Goal: Task Accomplishment & Management: Manage account settings

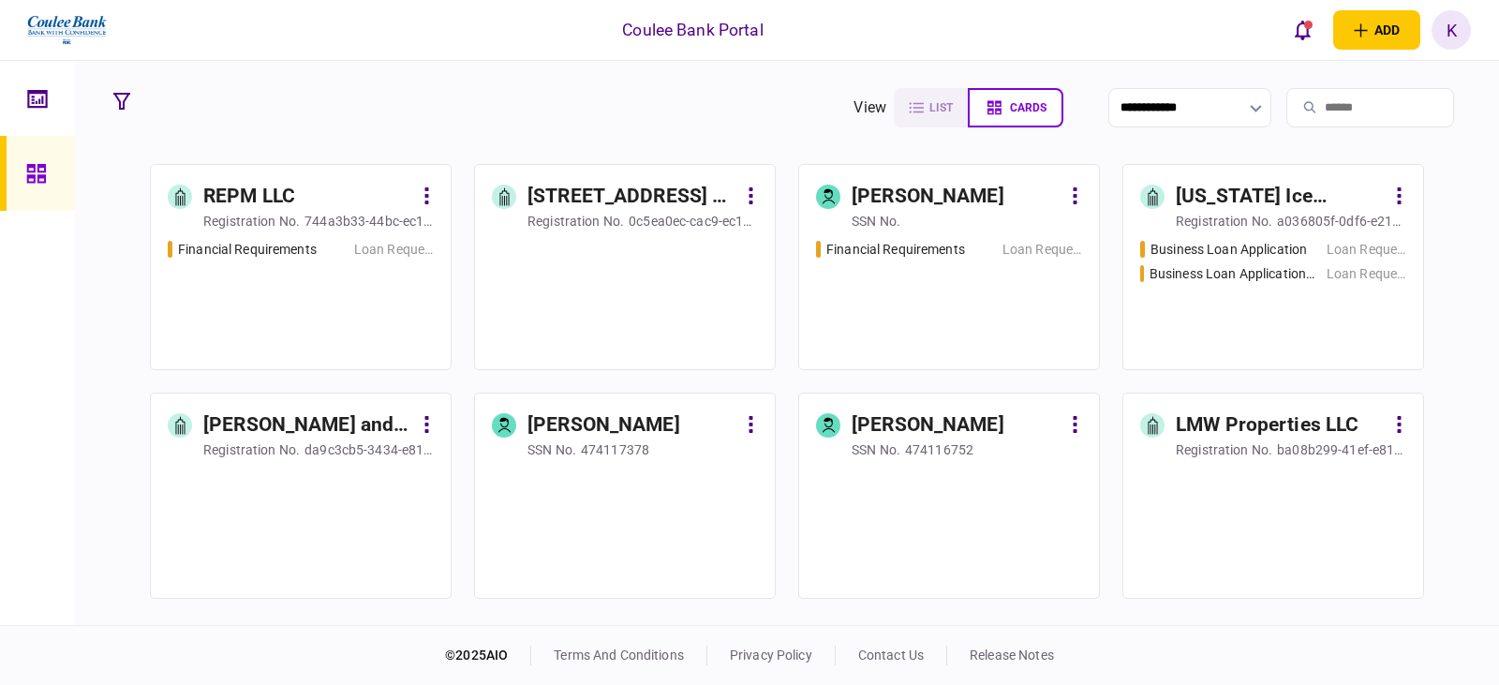
click at [1336, 113] on input "search" at bounding box center [1371, 107] width 168 height 39
click at [1316, 110] on input "search" at bounding box center [1371, 107] width 168 height 39
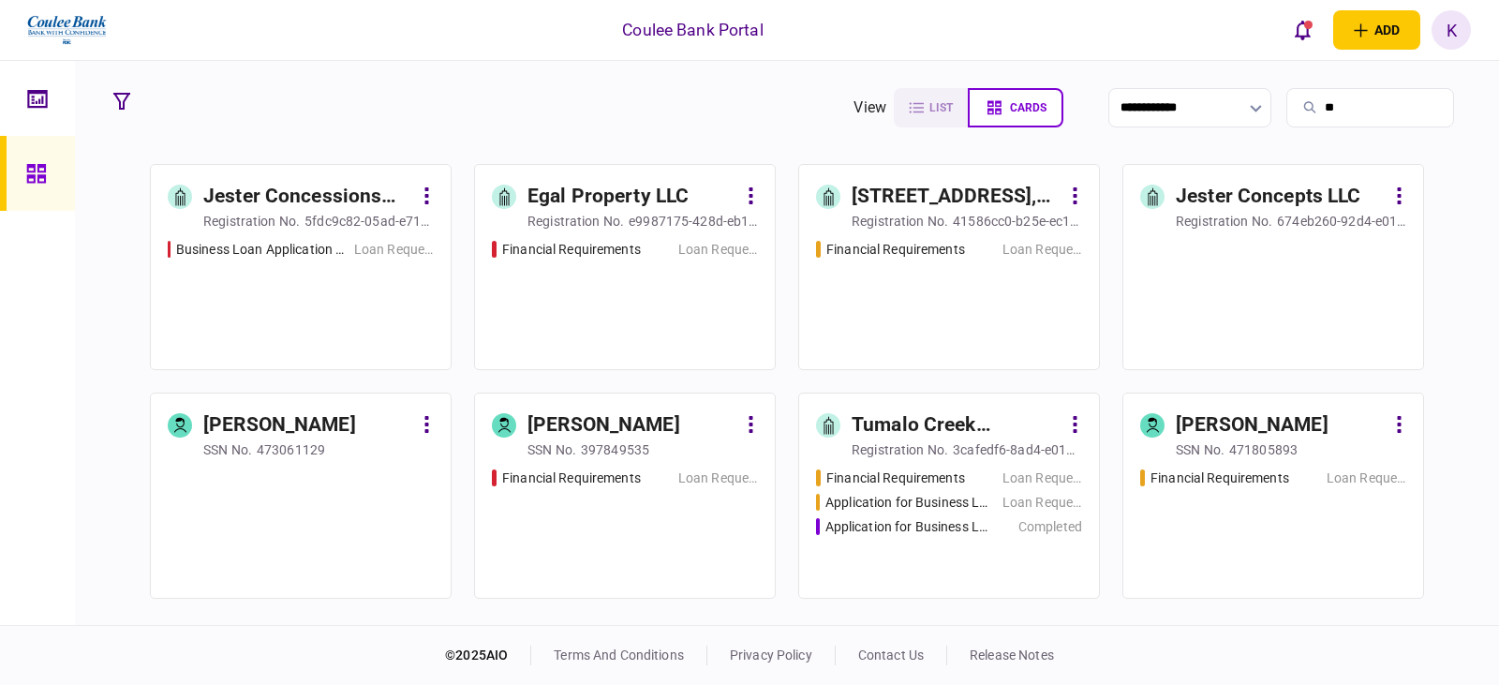
type input "*"
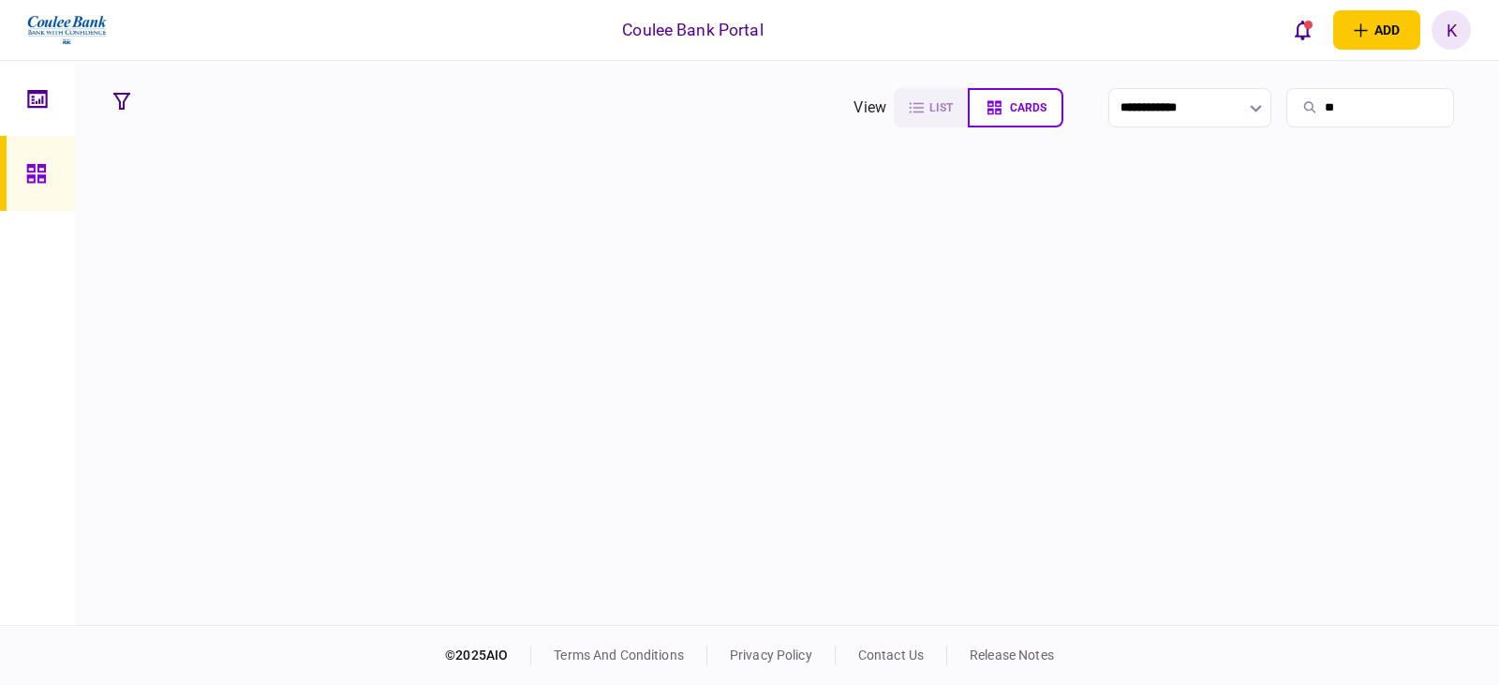
type input "*"
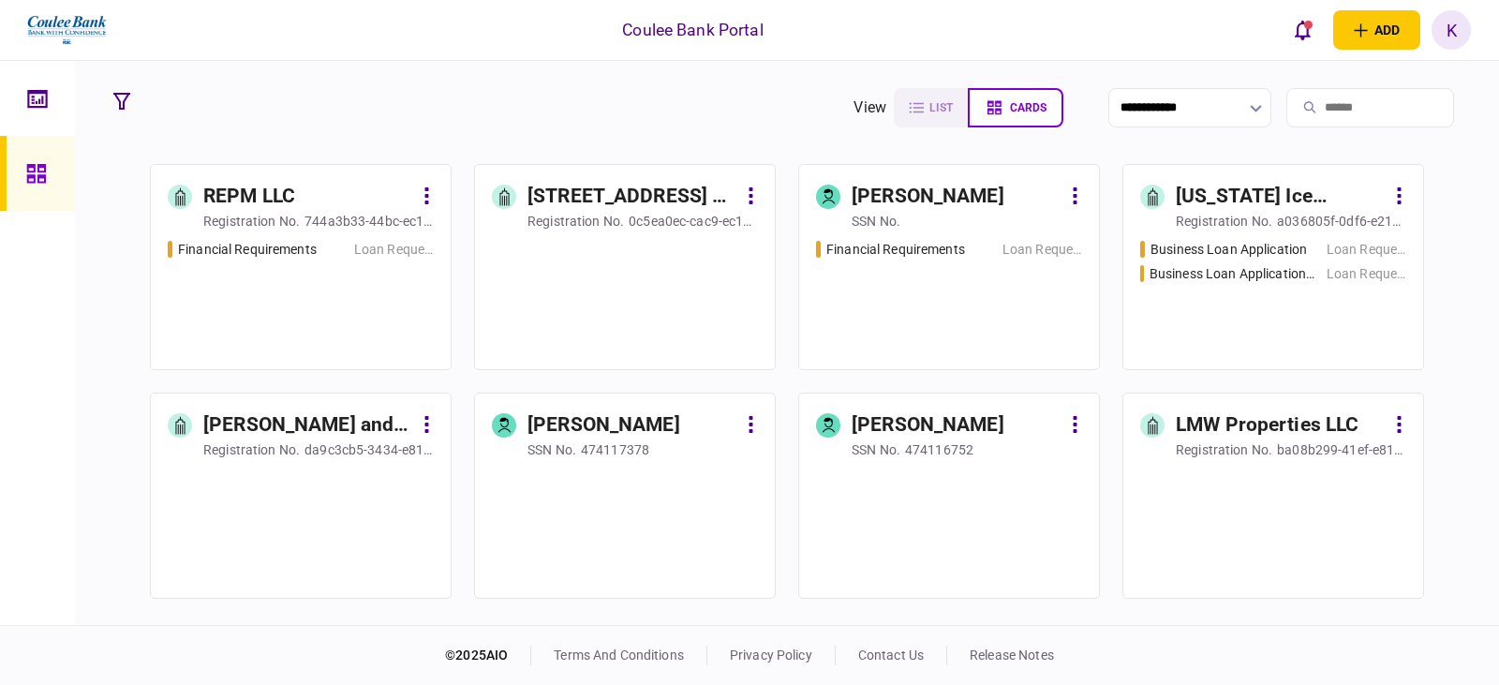
type input "*"
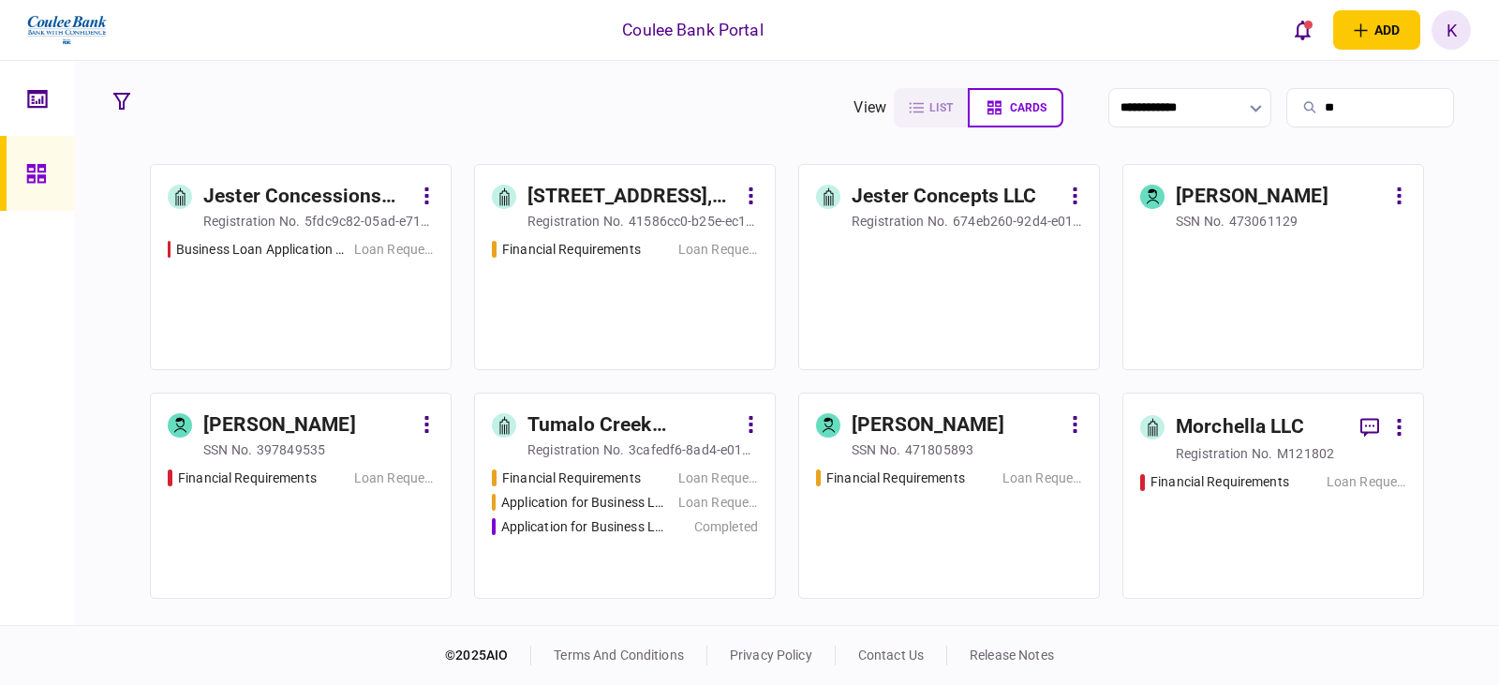
type input "*"
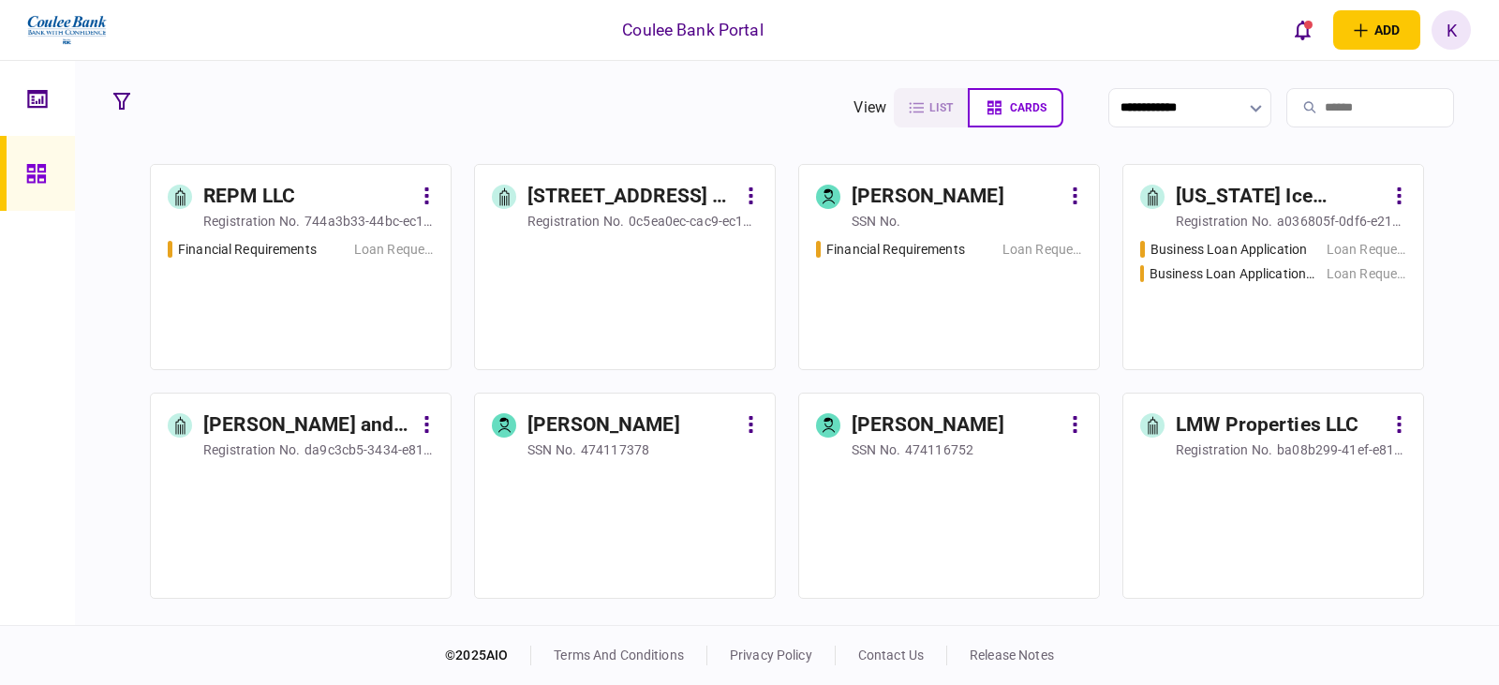
click at [1281, 289] on div "Business Loan Application Loan Request Business Loan Application - 5131502 Loan…" at bounding box center [1273, 296] width 266 height 113
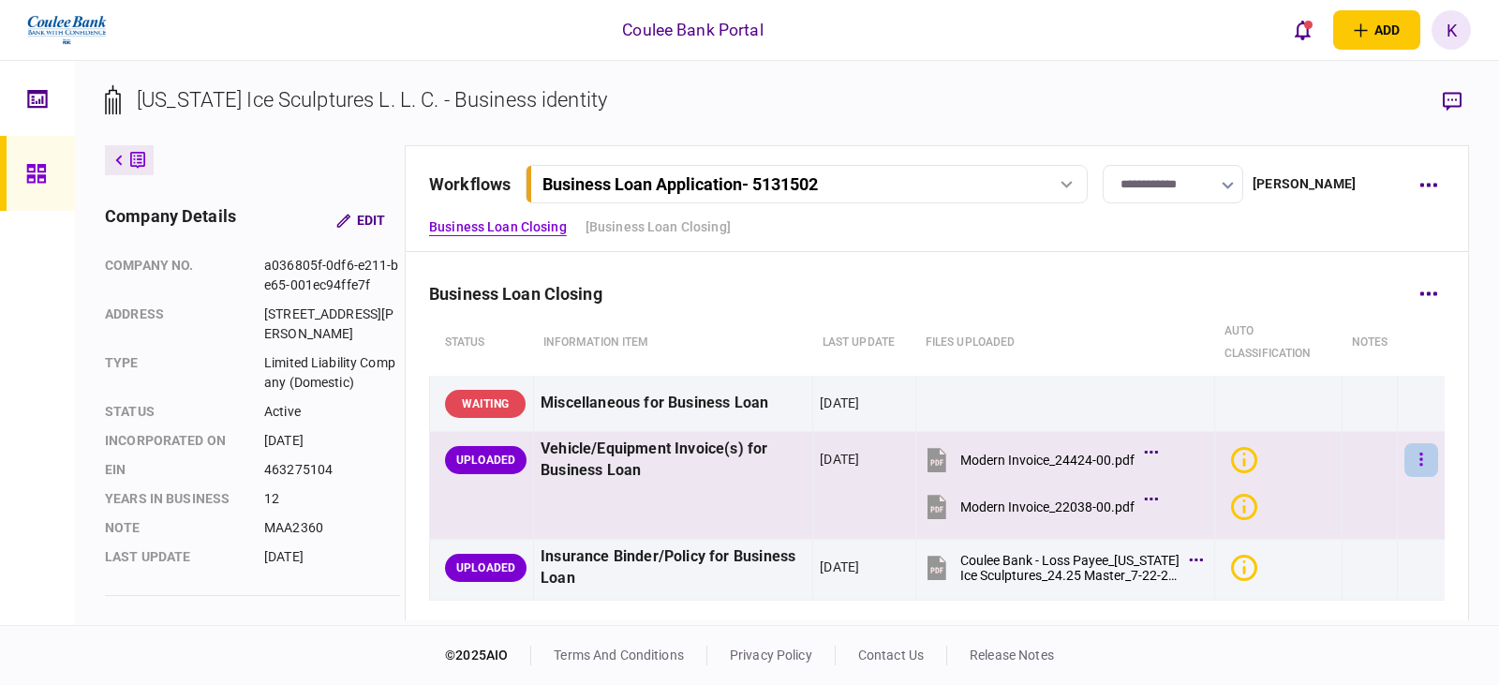
click at [1411, 464] on button "button" at bounding box center [1422, 460] width 34 height 34
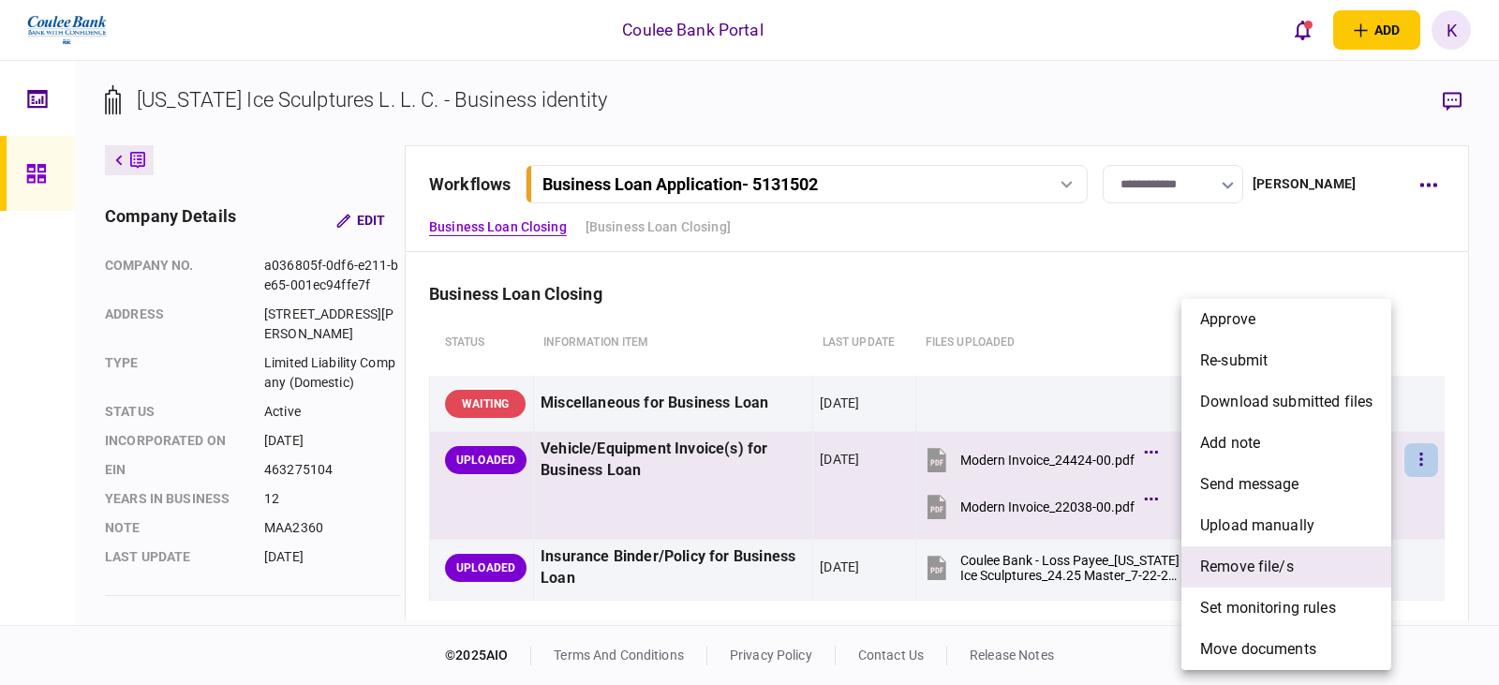
click at [1307, 572] on li "remove file/s" at bounding box center [1287, 566] width 210 height 41
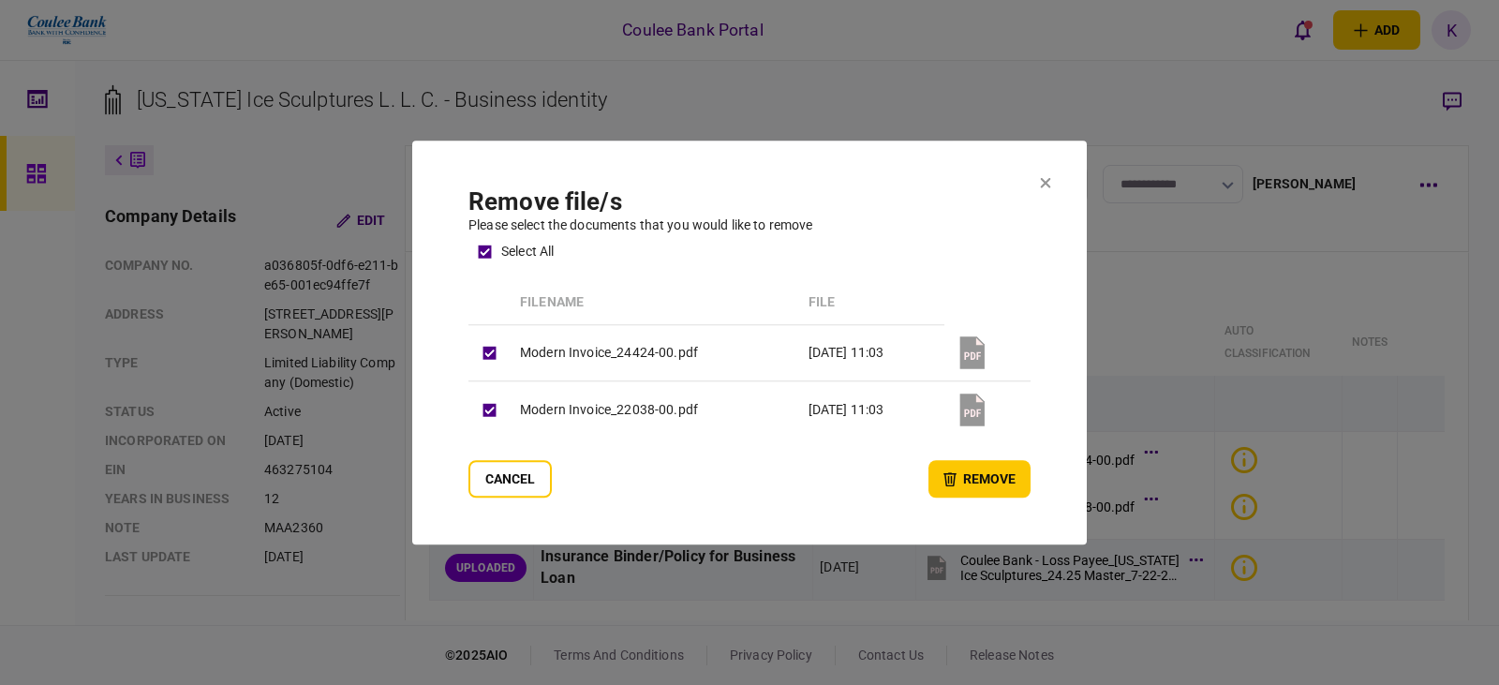
click at [981, 478] on button "remove" at bounding box center [980, 478] width 102 height 37
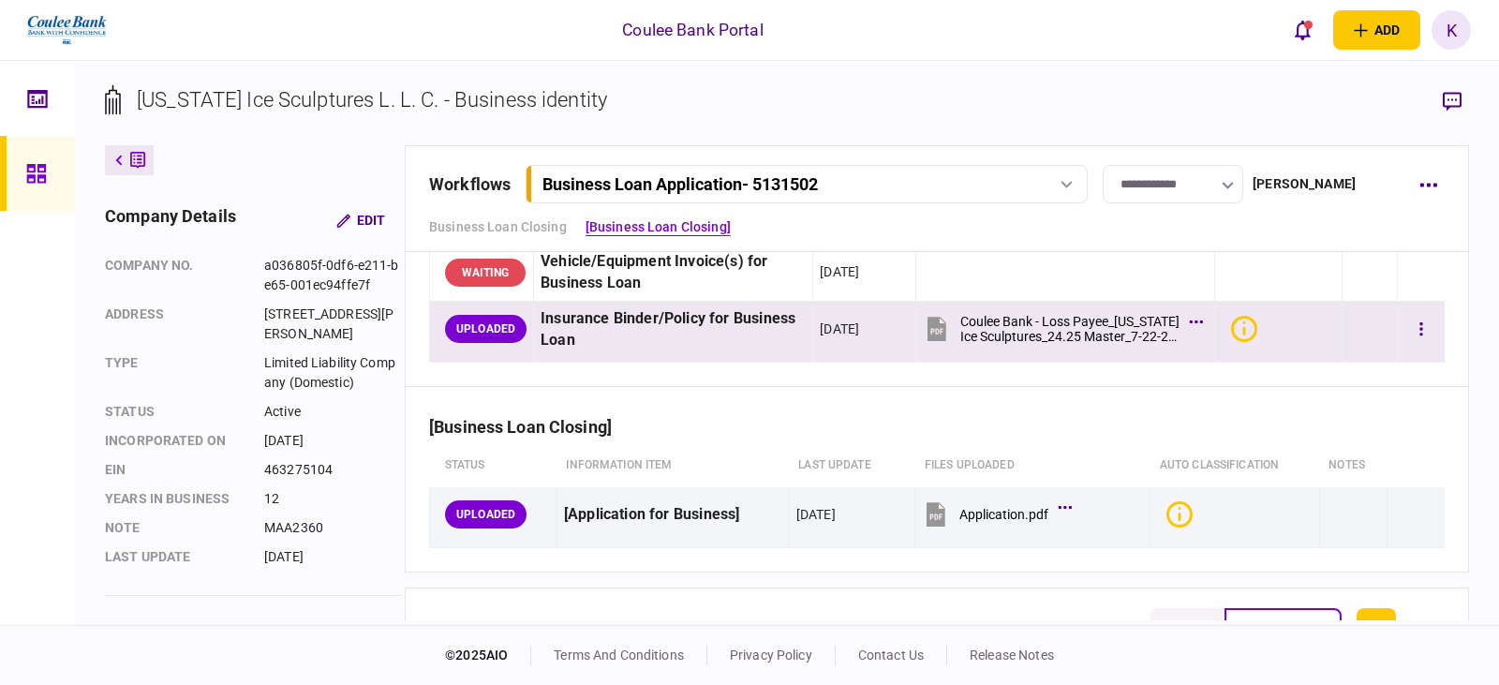
scroll to position [281, 0]
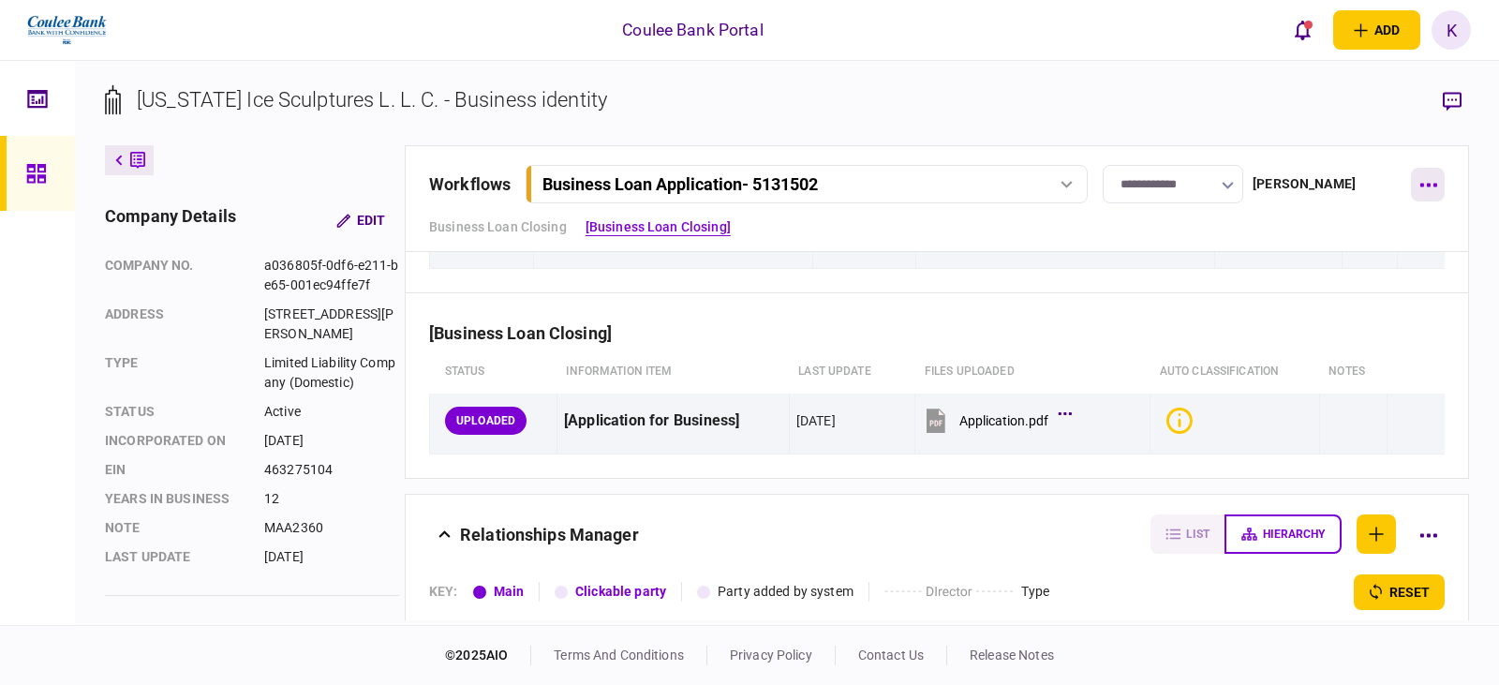
click at [1427, 192] on button "button" at bounding box center [1428, 185] width 34 height 34
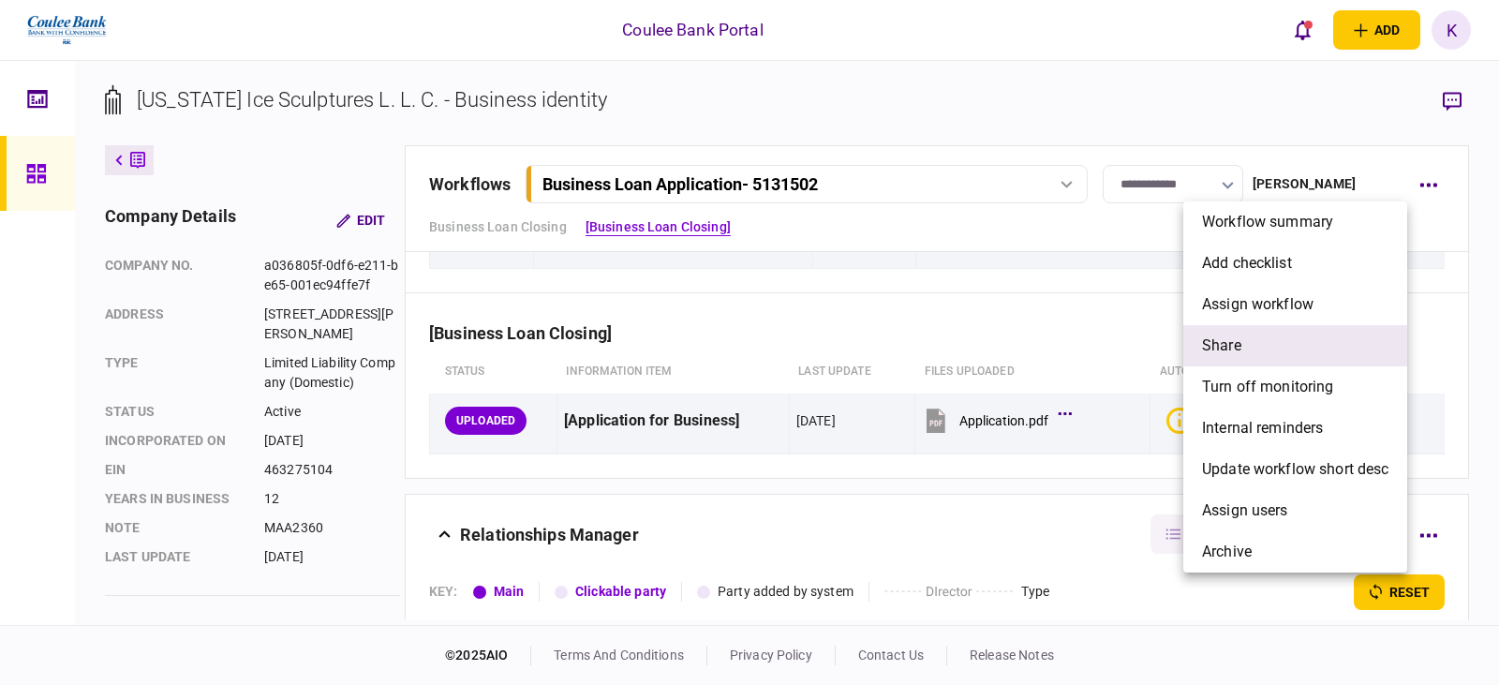
click at [1259, 346] on li "share" at bounding box center [1296, 345] width 224 height 41
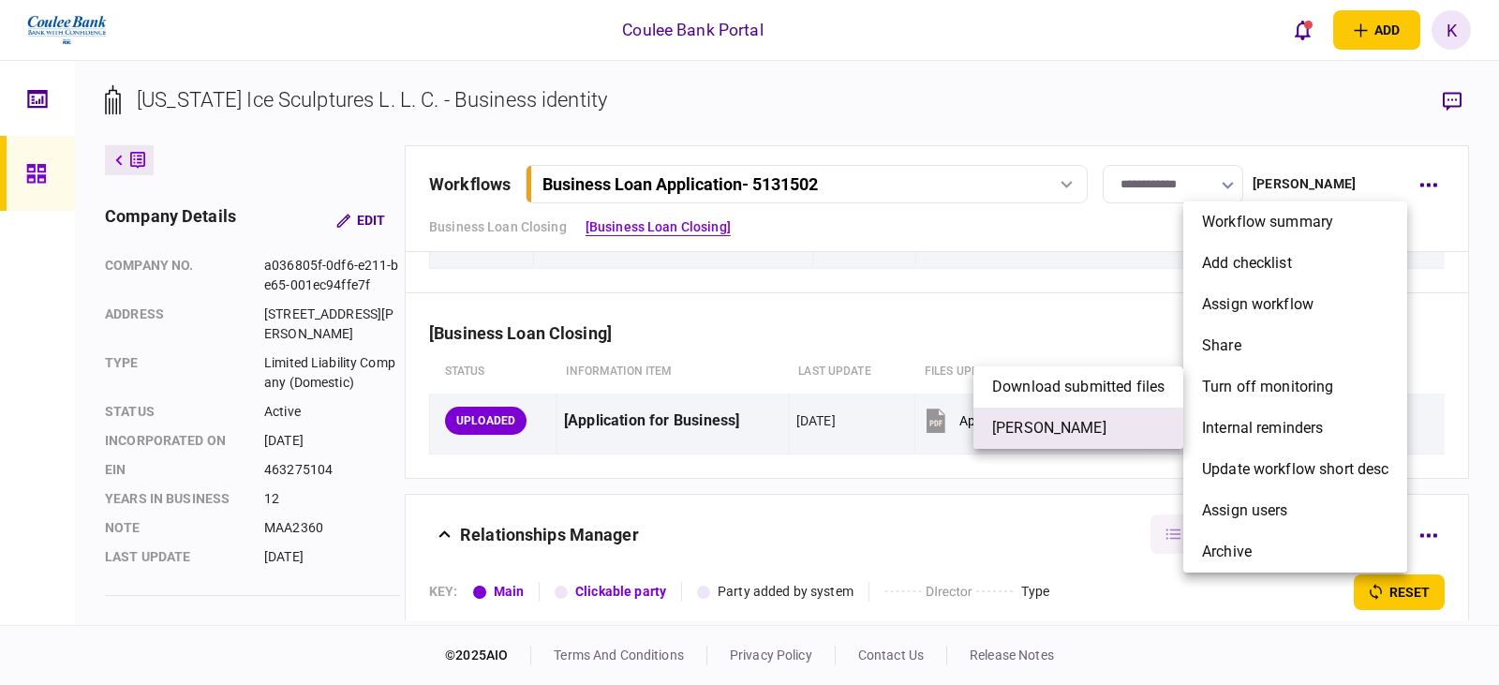
click at [1014, 428] on span "[PERSON_NAME]" at bounding box center [1049, 428] width 114 height 22
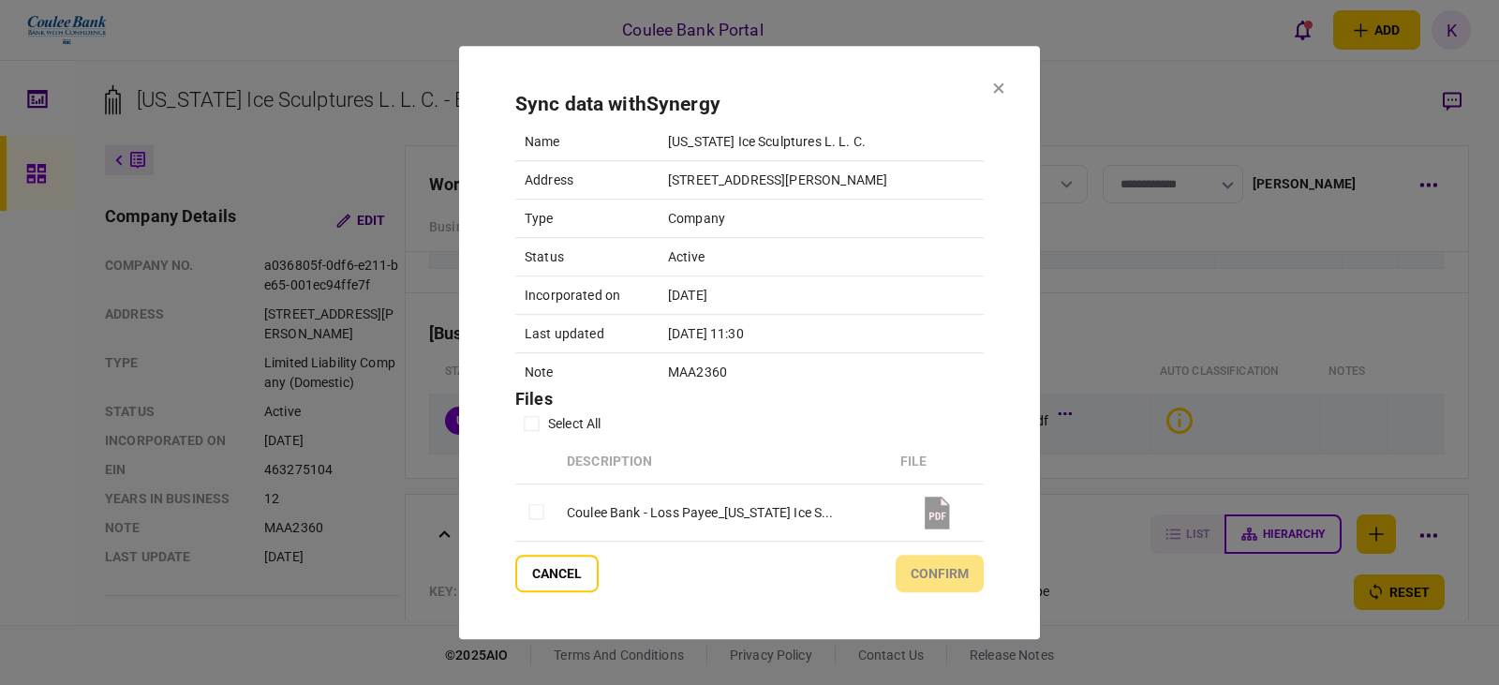
scroll to position [119, 0]
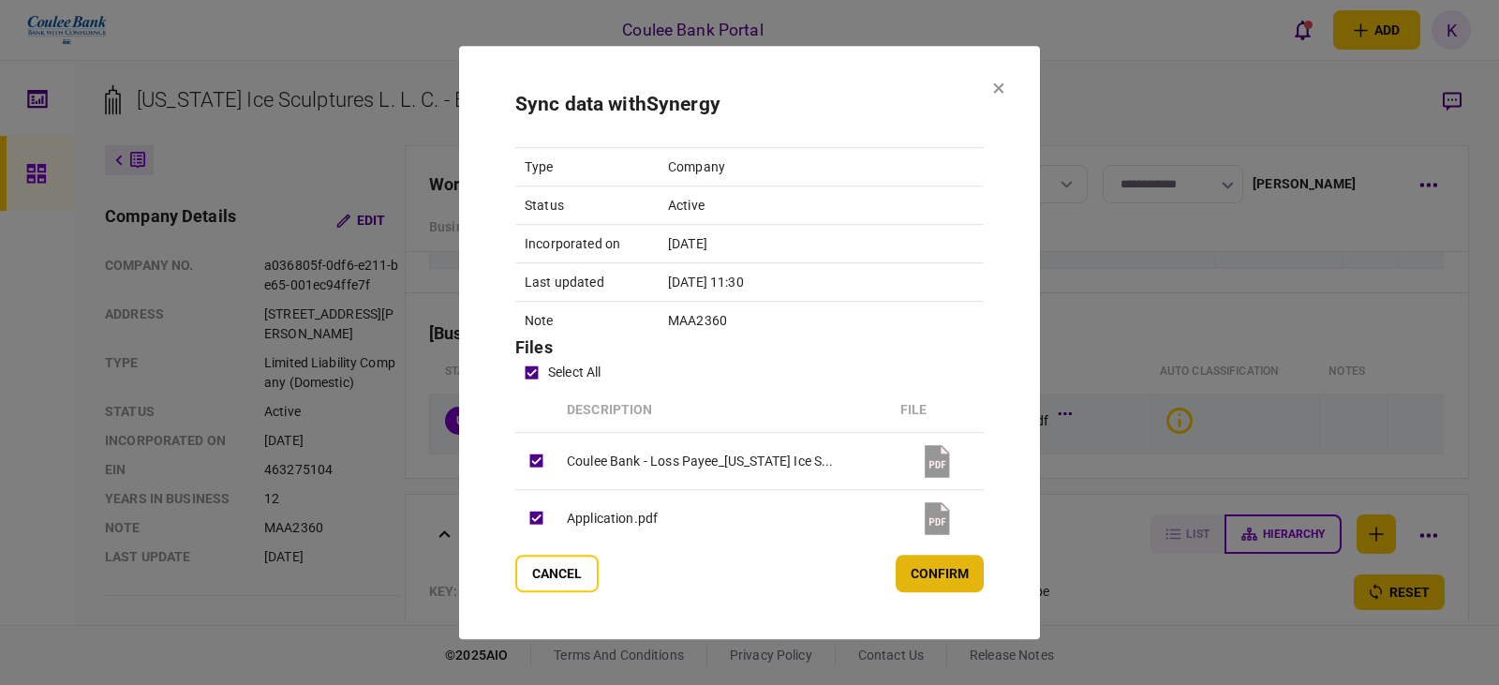
click at [925, 576] on button "confirm" at bounding box center [940, 573] width 88 height 37
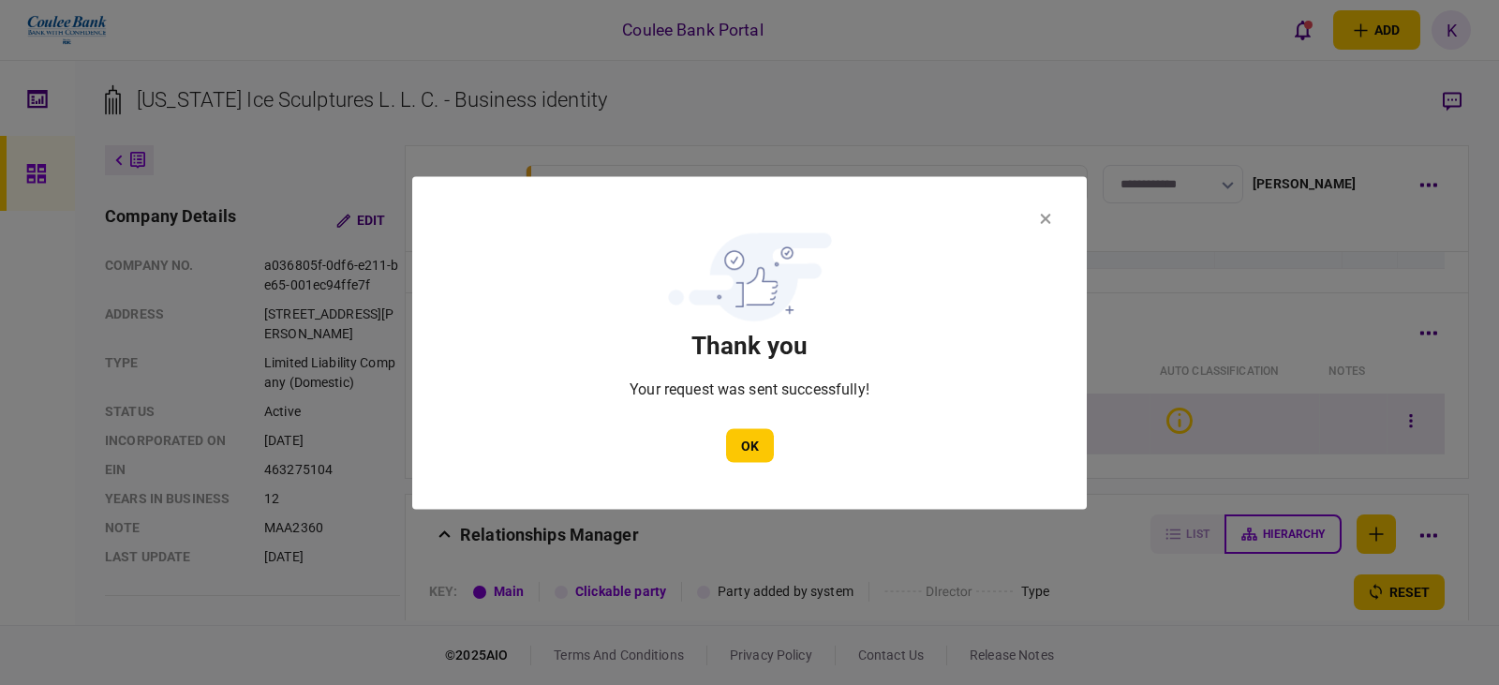
click at [746, 429] on button "OK" at bounding box center [750, 445] width 48 height 34
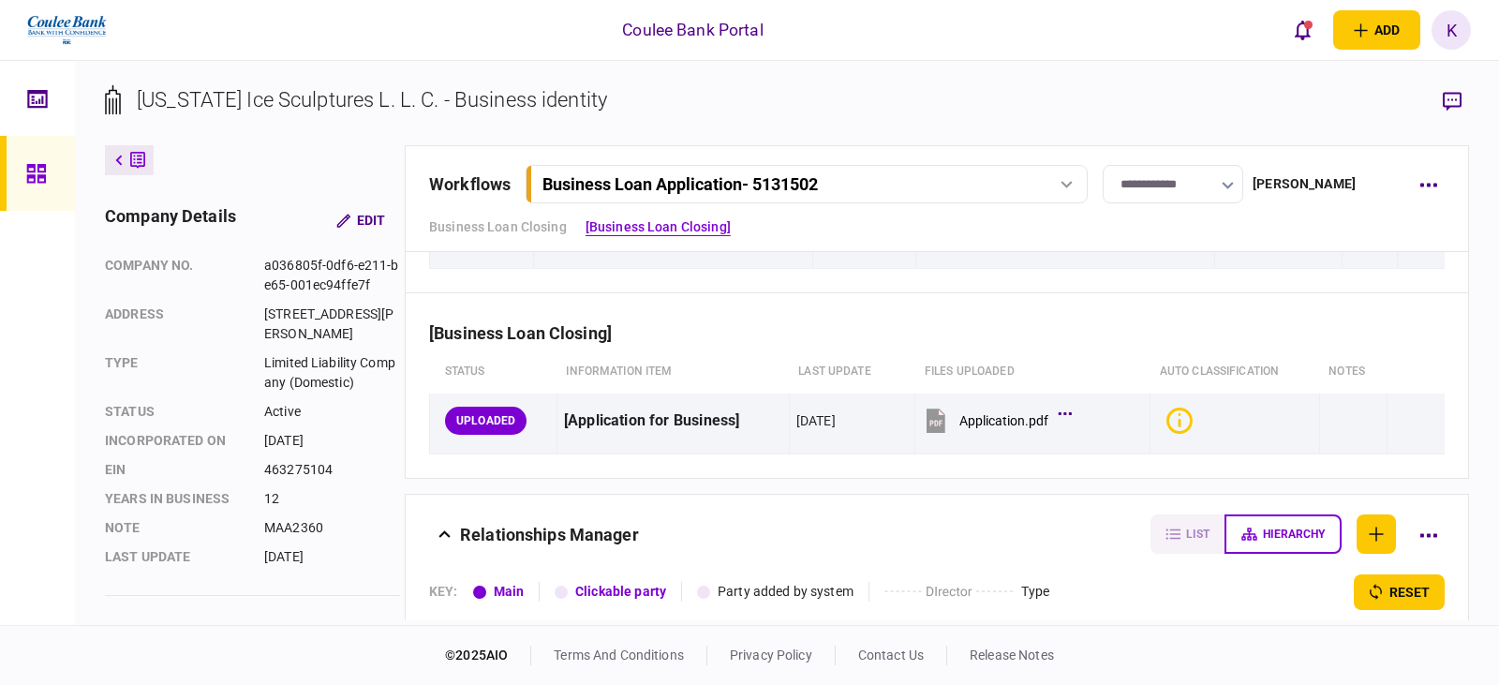
click at [1190, 181] on input "**********" at bounding box center [1173, 184] width 141 height 38
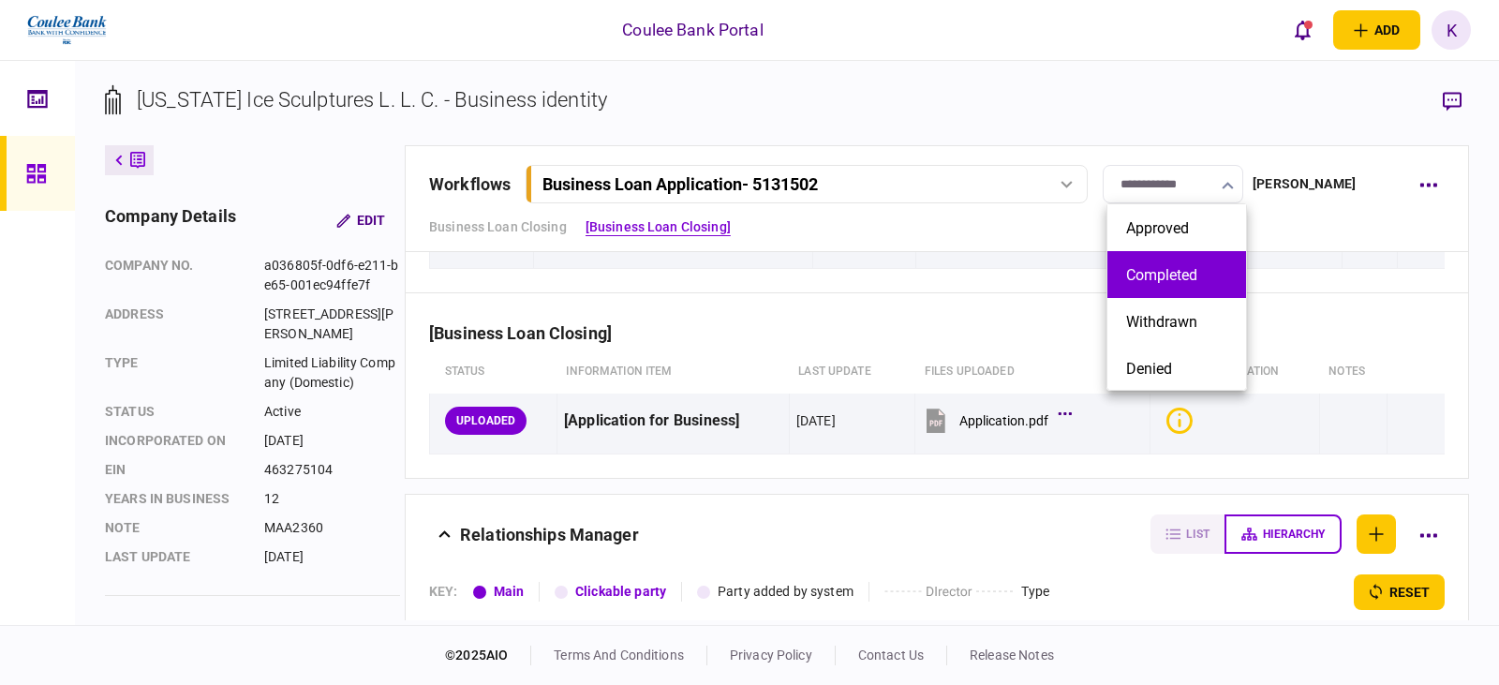
scroll to position [189, 0]
click at [1193, 276] on button "Completed" at bounding box center [1176, 273] width 101 height 18
type input "*********"
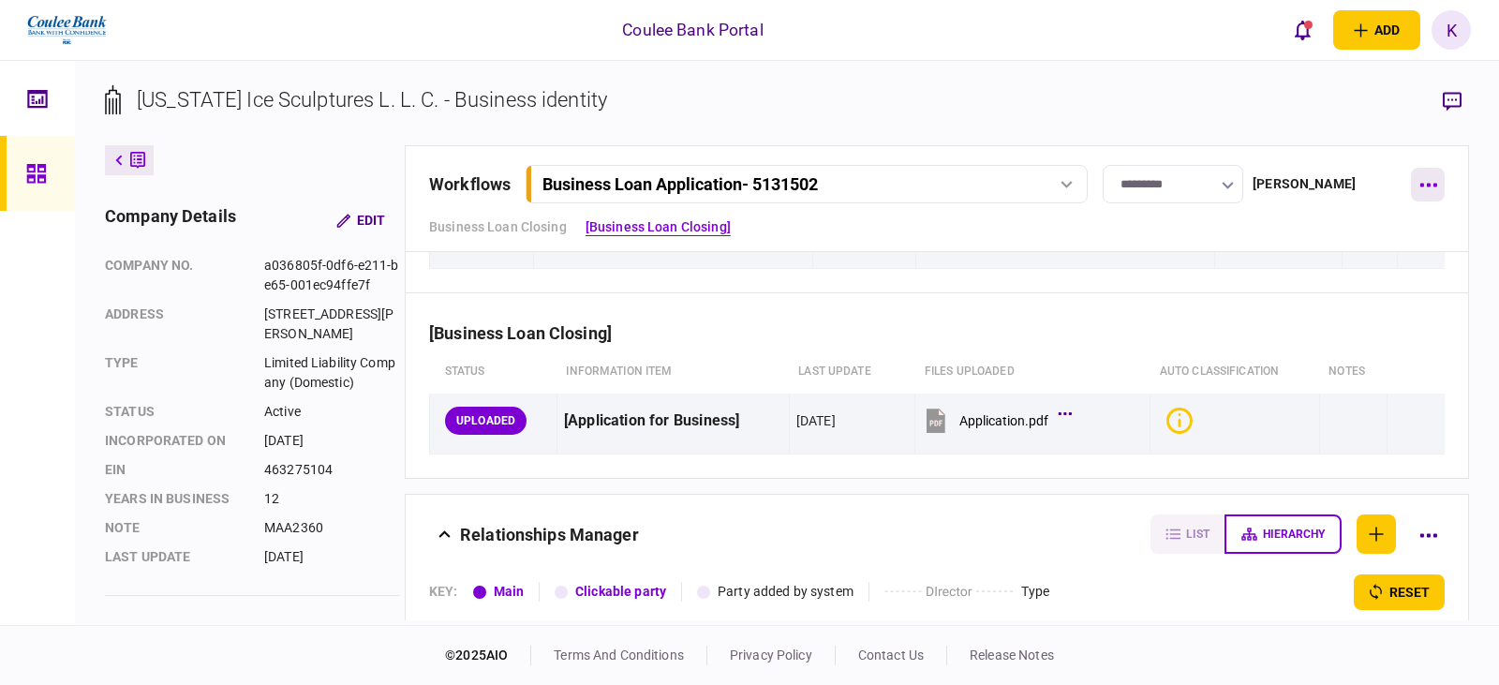
click at [1433, 188] on button "button" at bounding box center [1428, 185] width 34 height 34
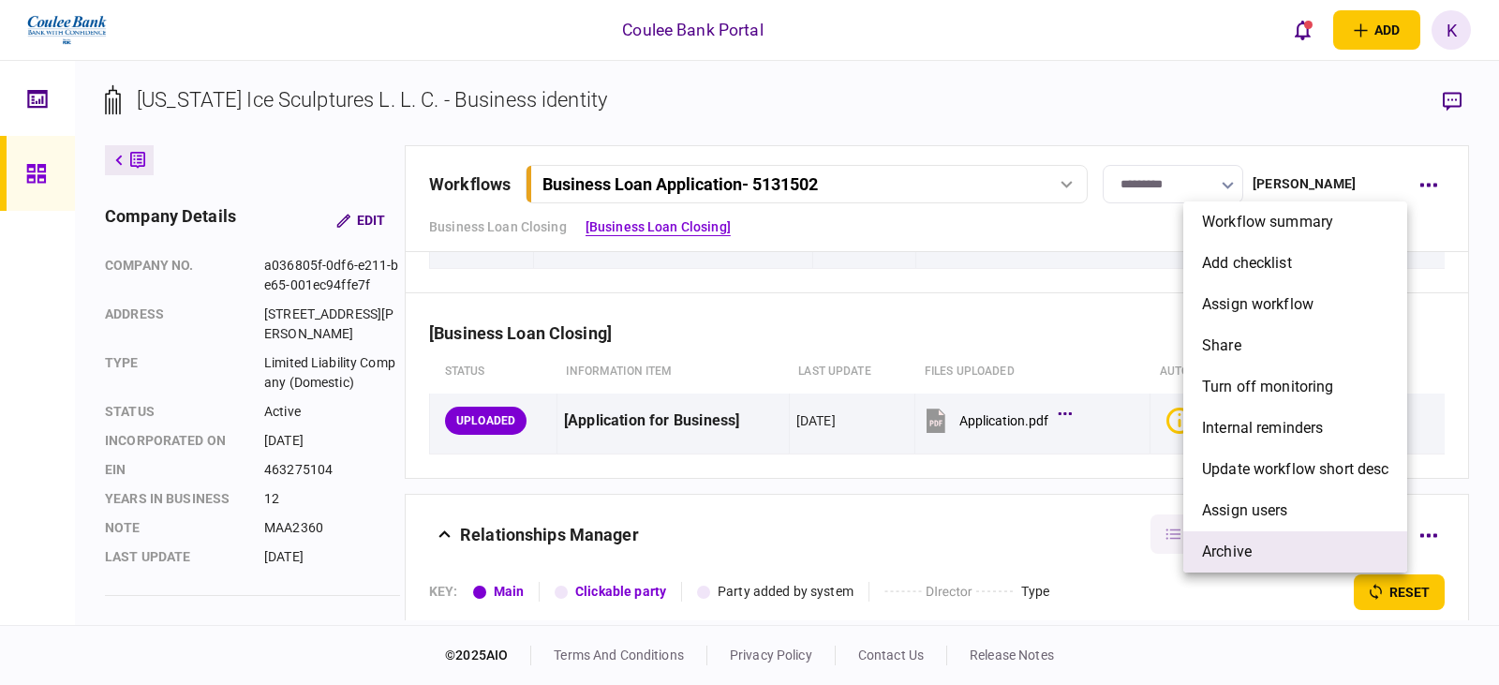
click at [1262, 548] on li "archive" at bounding box center [1296, 551] width 224 height 41
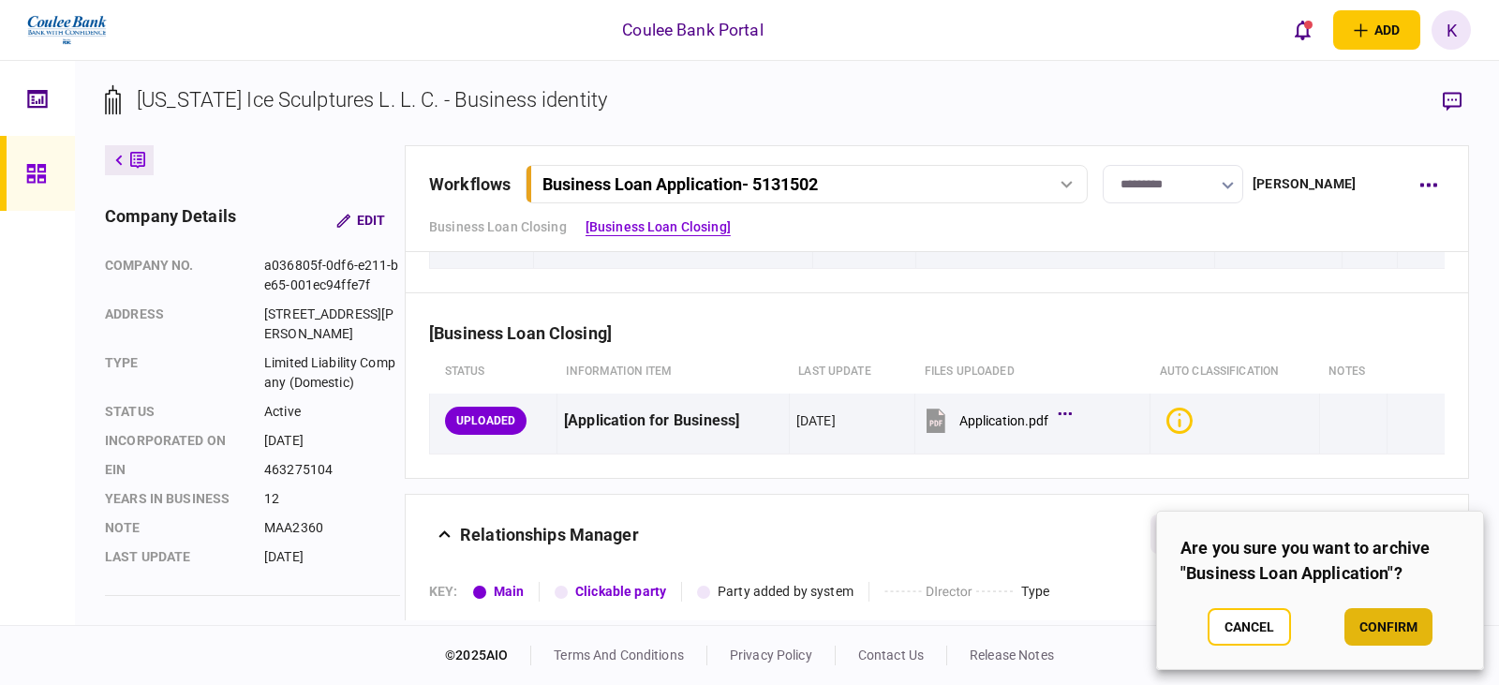
click at [1375, 618] on button "confirm" at bounding box center [1389, 626] width 88 height 37
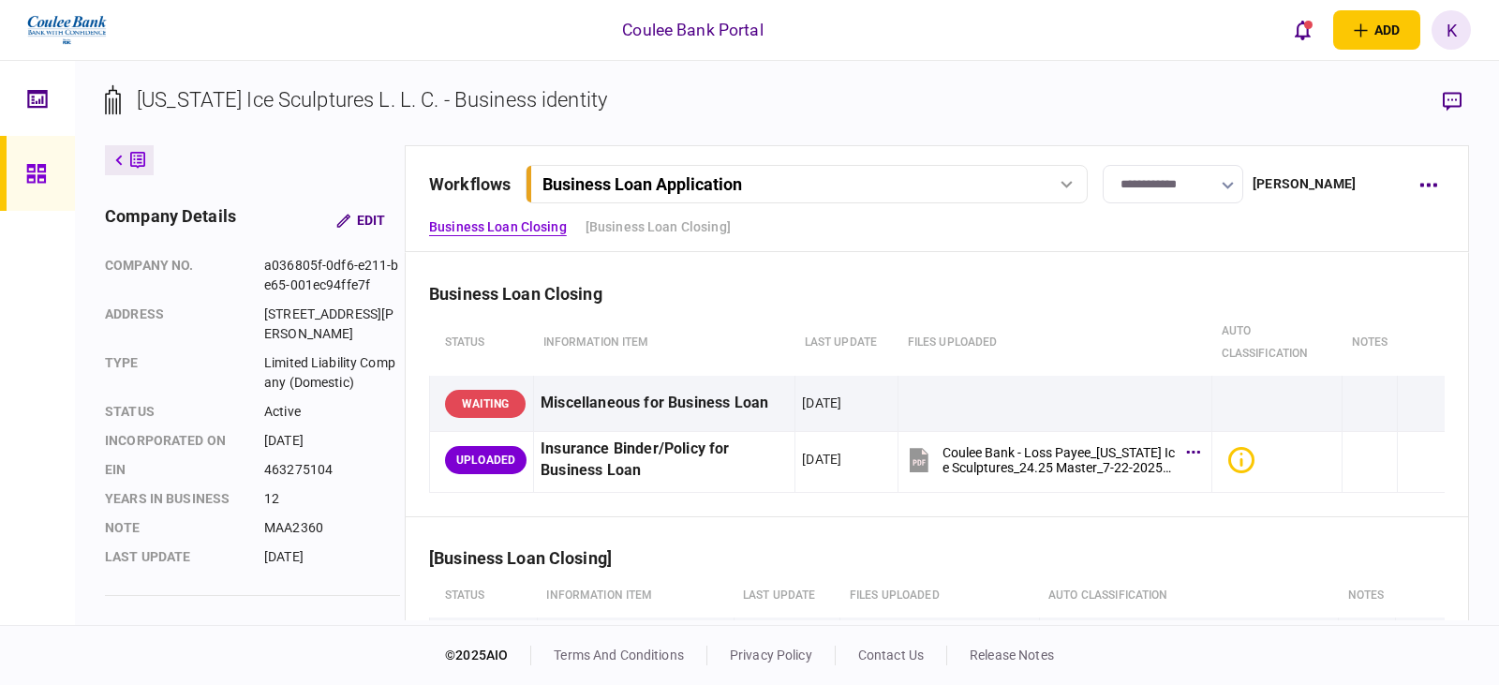
click at [1031, 181] on div "Business Loan Application" at bounding box center [805, 184] width 549 height 20
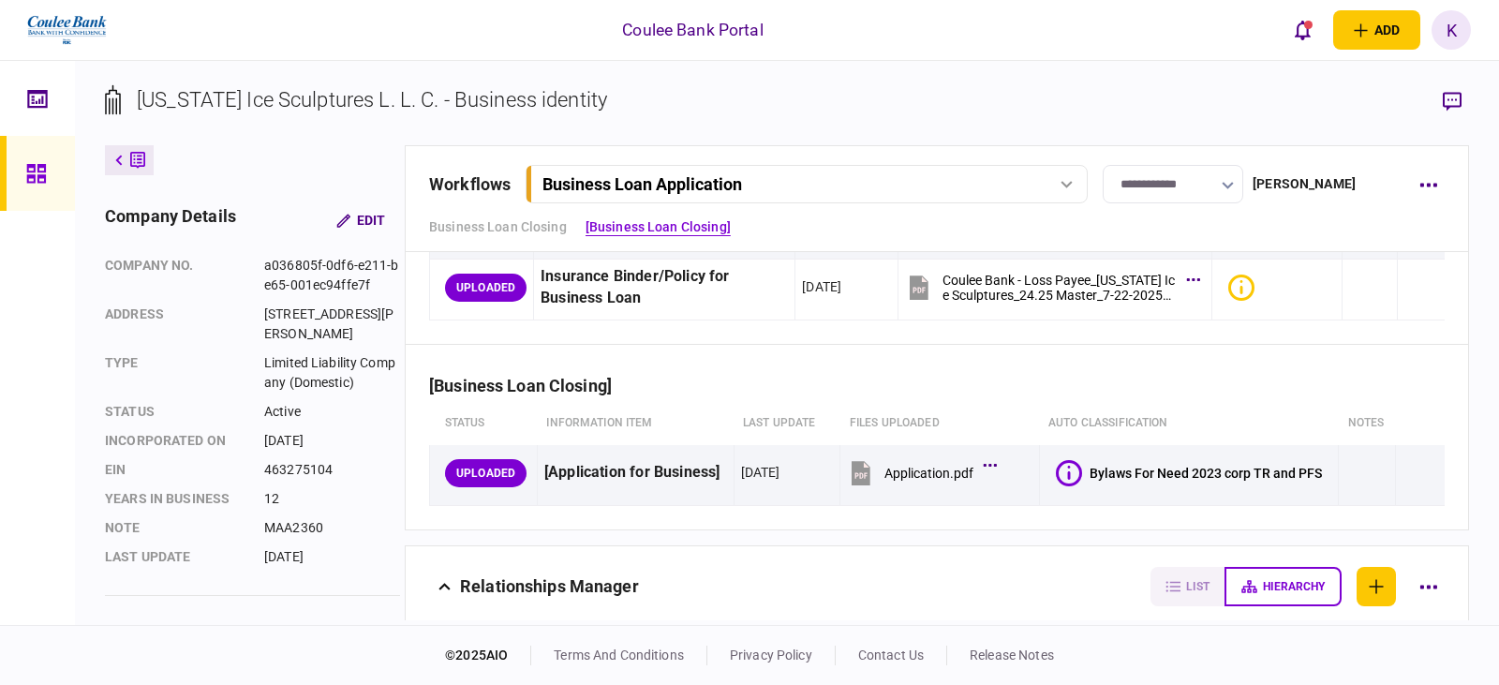
scroll to position [281, 0]
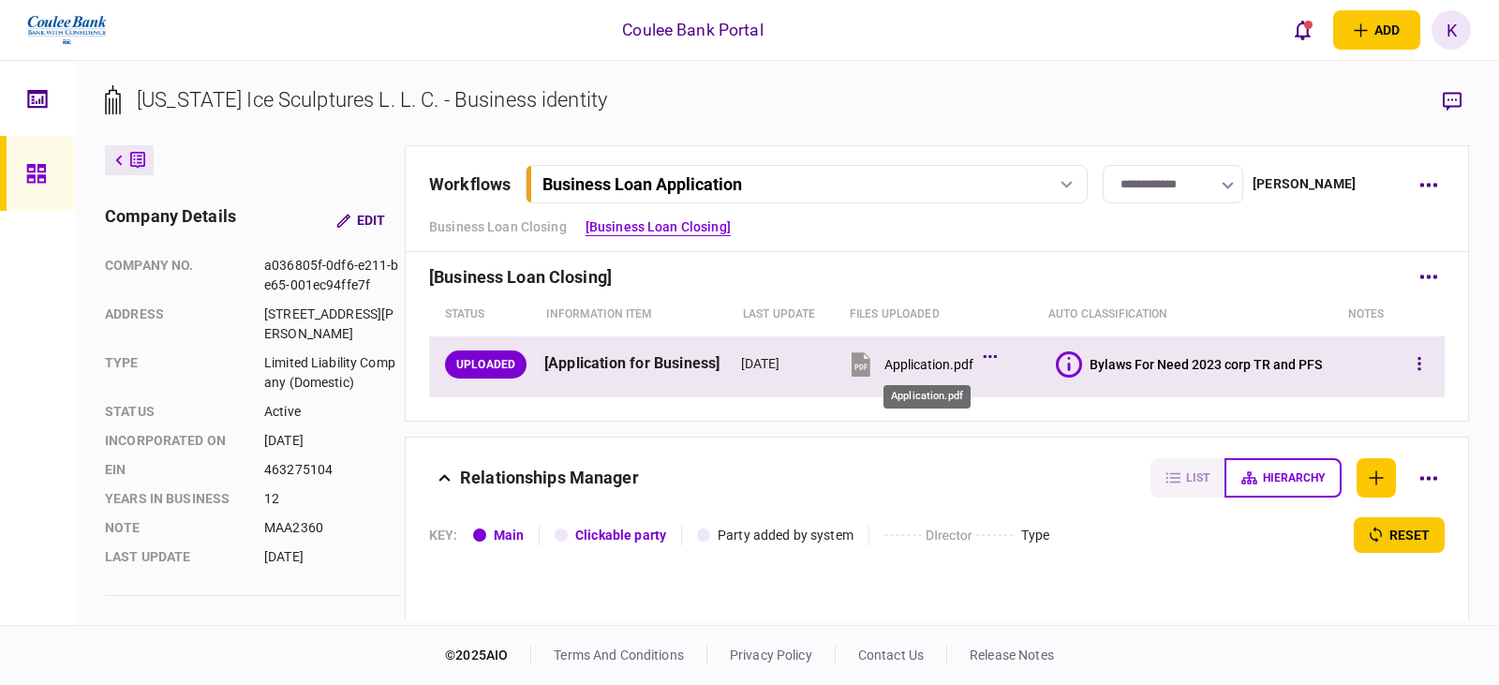
click at [938, 362] on div "Application.pdf" at bounding box center [929, 364] width 89 height 15
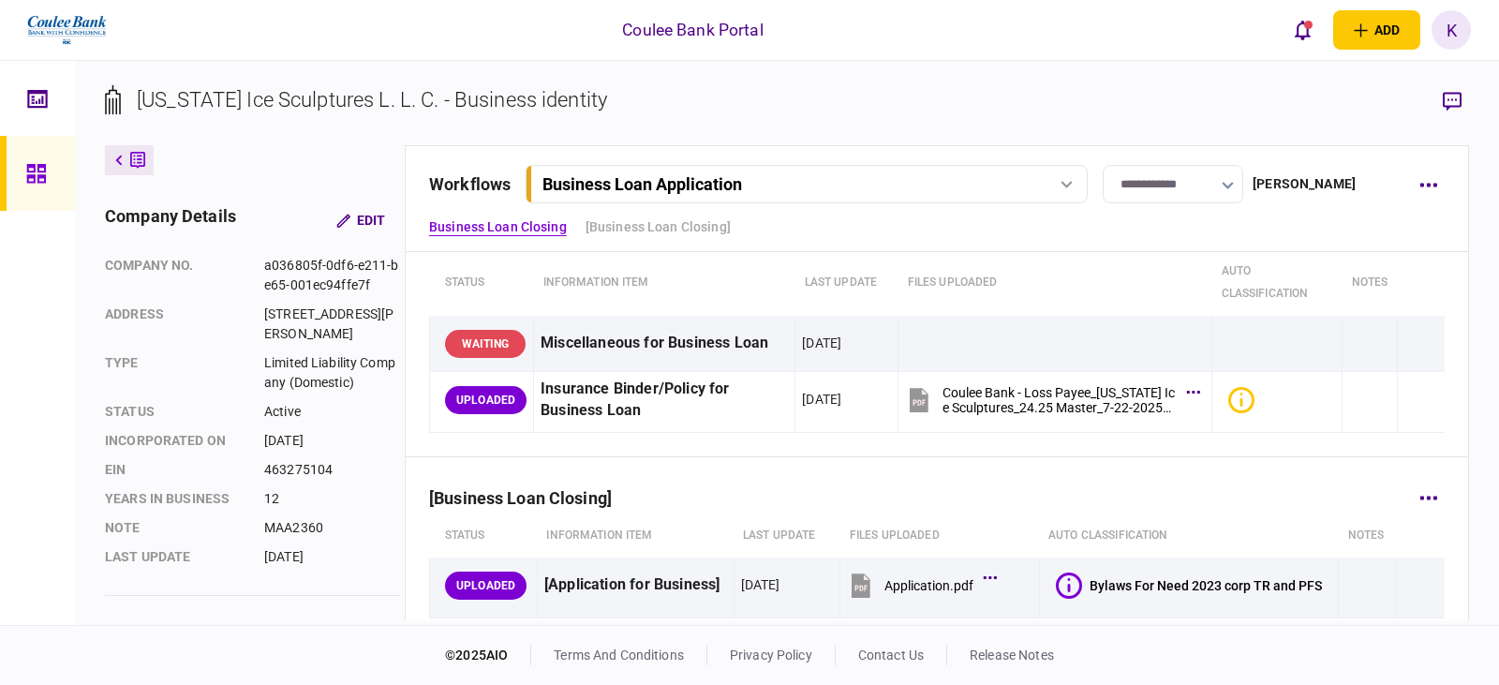
scroll to position [0, 0]
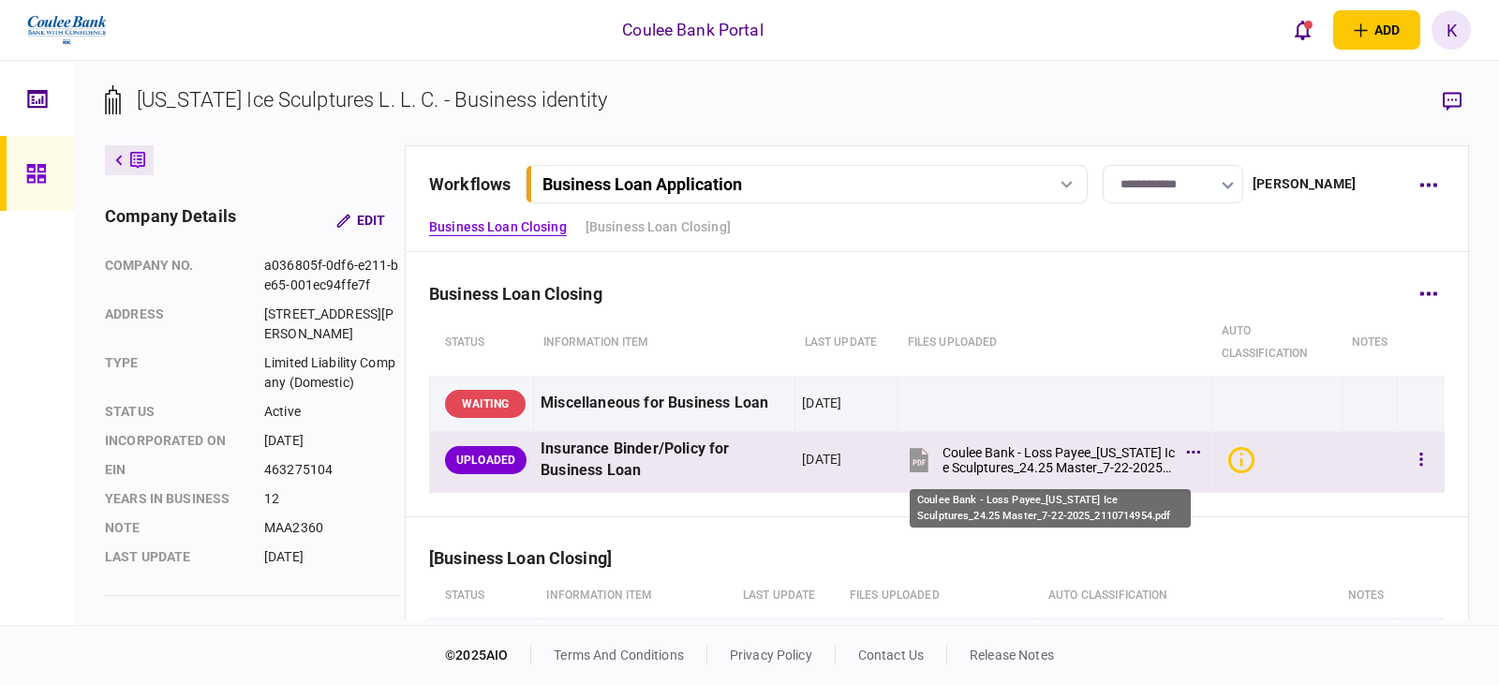
click at [989, 458] on div "Coulee Bank - Loss Payee_[US_STATE] Ice Sculptures_24.25 Master_7-22-2025_21107…" at bounding box center [1060, 460] width 234 height 30
click at [1000, 467] on div "Coulee Bank - Loss Payee_[US_STATE] Ice Sculptures_24.25 Master_7-22-2025_21107…" at bounding box center [1060, 460] width 234 height 30
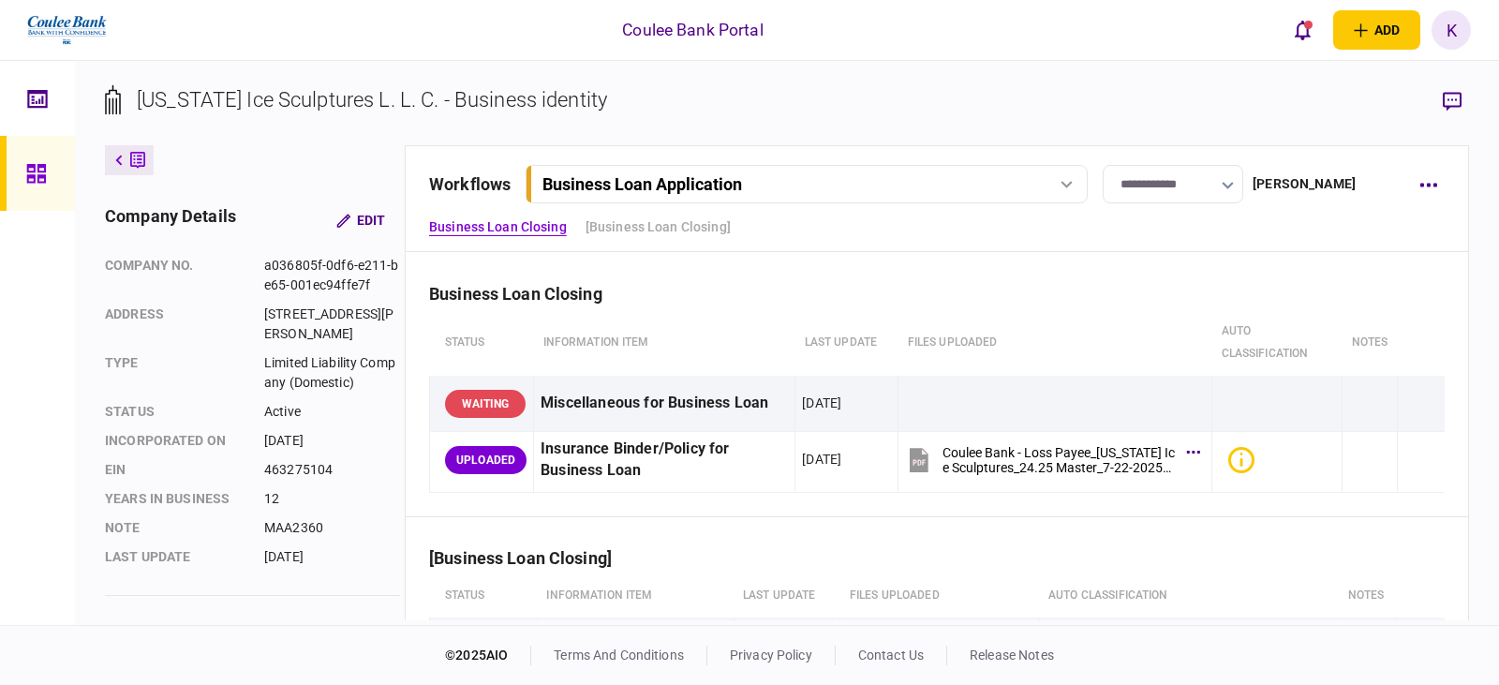
click at [1051, 224] on div "Business Loan Closing [Business Loan Closing]" at bounding box center [937, 227] width 1016 height 20
click at [1434, 190] on button "button" at bounding box center [1428, 185] width 34 height 34
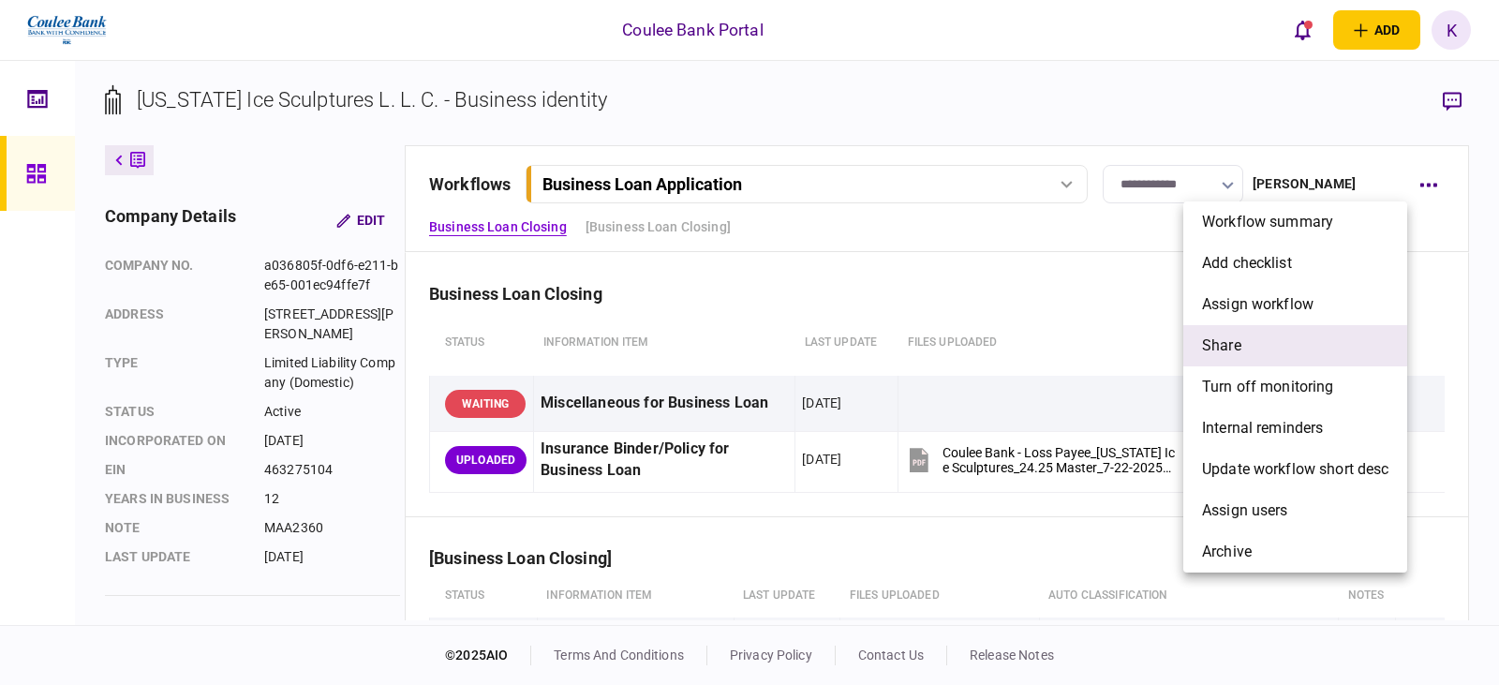
click at [1248, 350] on li "share" at bounding box center [1296, 345] width 224 height 41
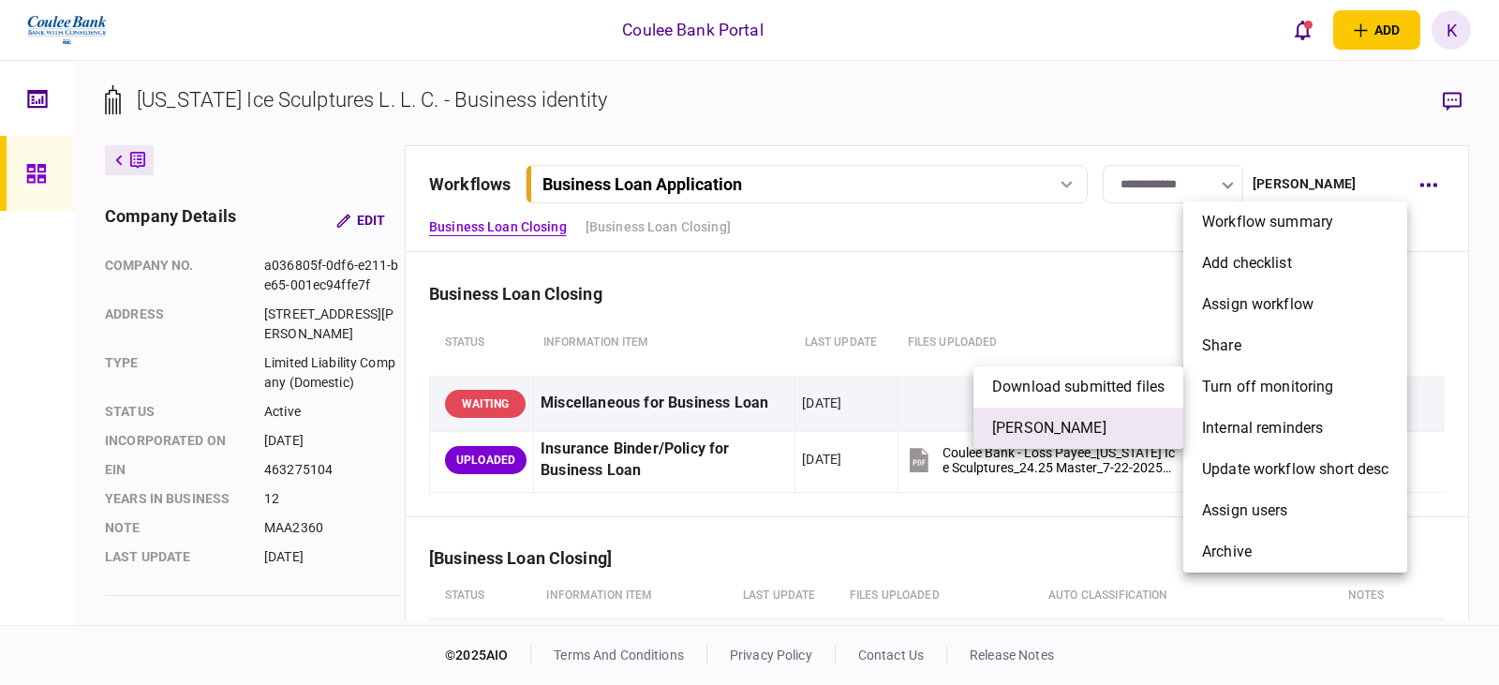
click at [1012, 425] on span "[PERSON_NAME]" at bounding box center [1049, 428] width 114 height 22
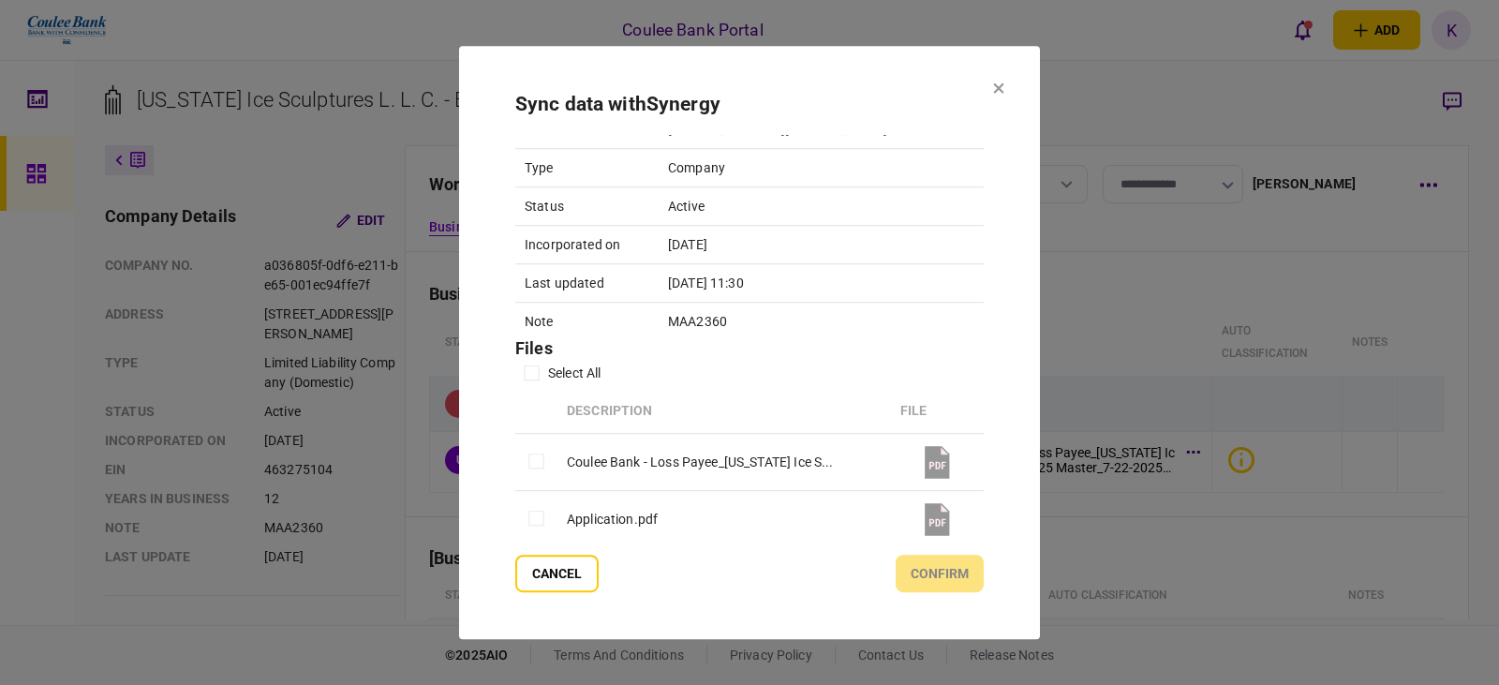
scroll to position [119, 0]
click at [973, 580] on button "confirm" at bounding box center [940, 573] width 88 height 37
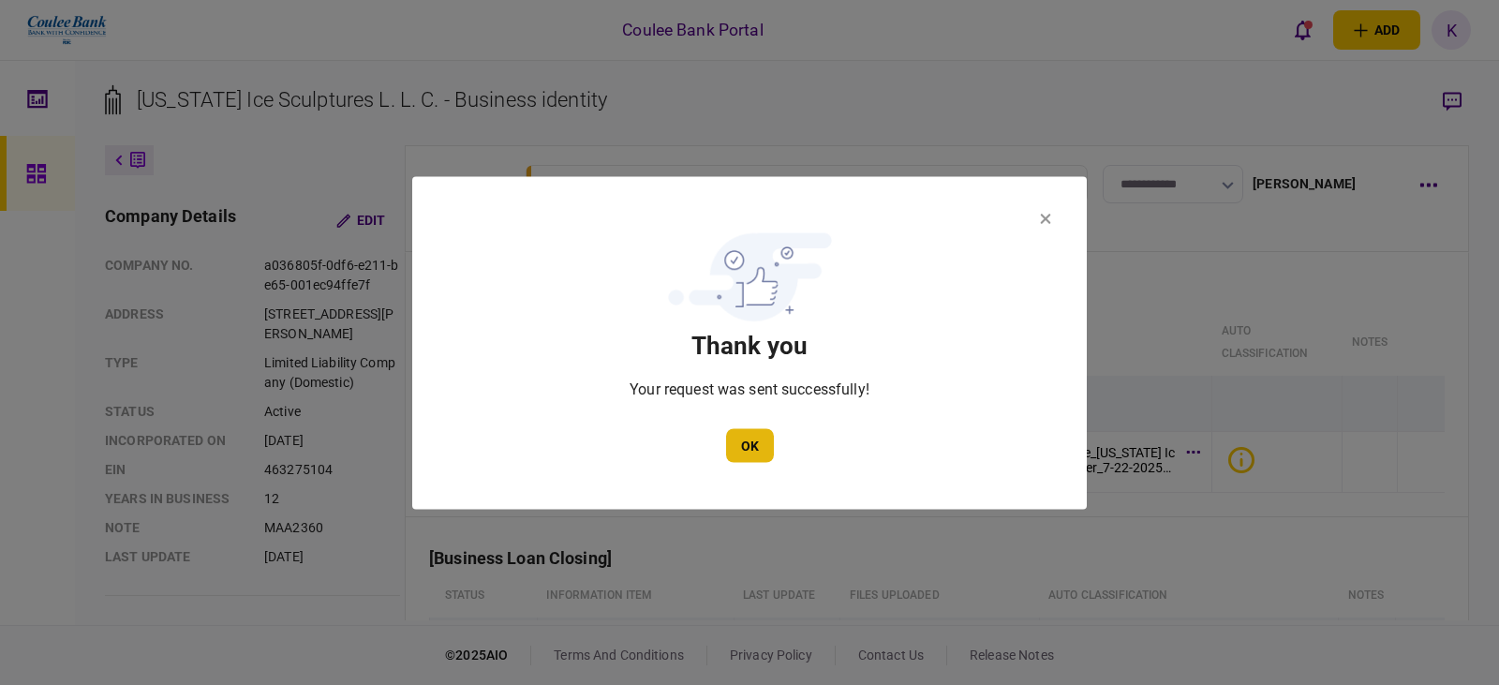
click at [745, 443] on button "OK" at bounding box center [750, 445] width 48 height 34
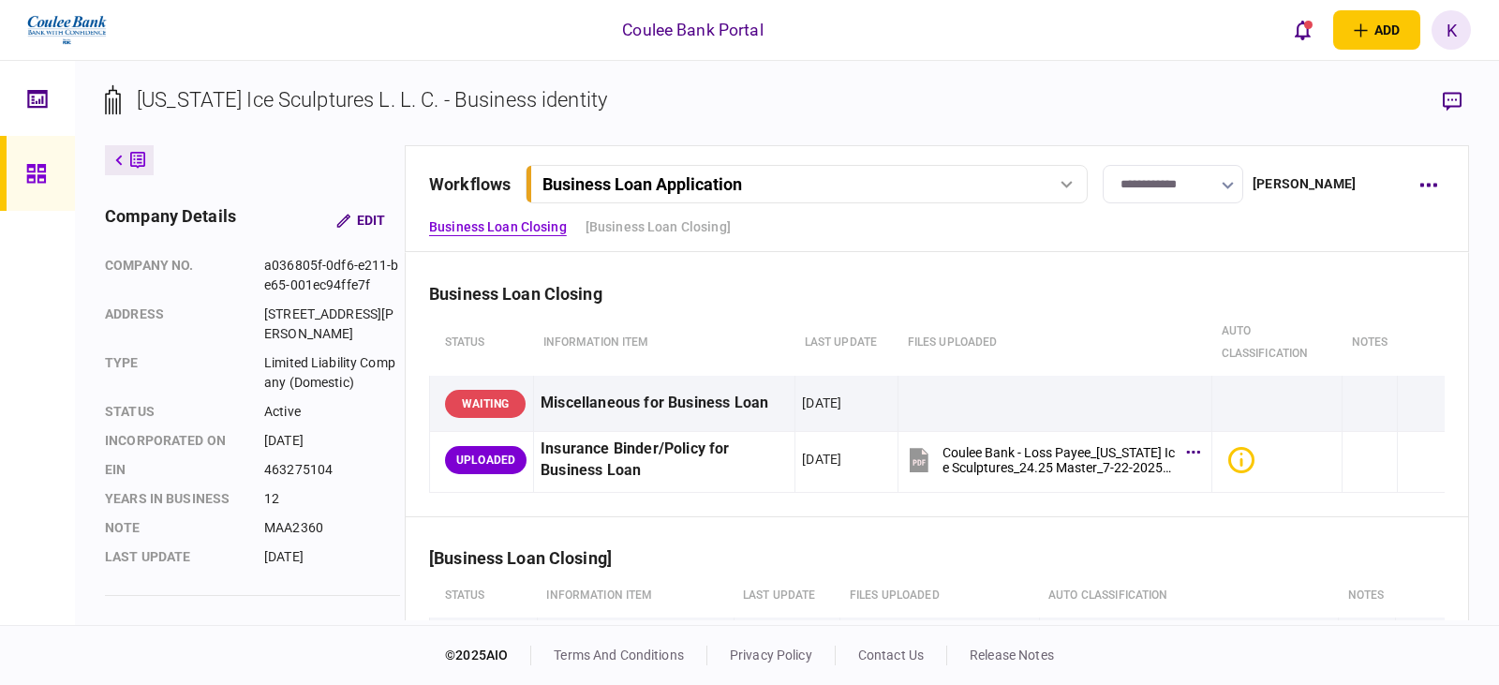
click at [1153, 179] on input "**********" at bounding box center [1173, 184] width 141 height 38
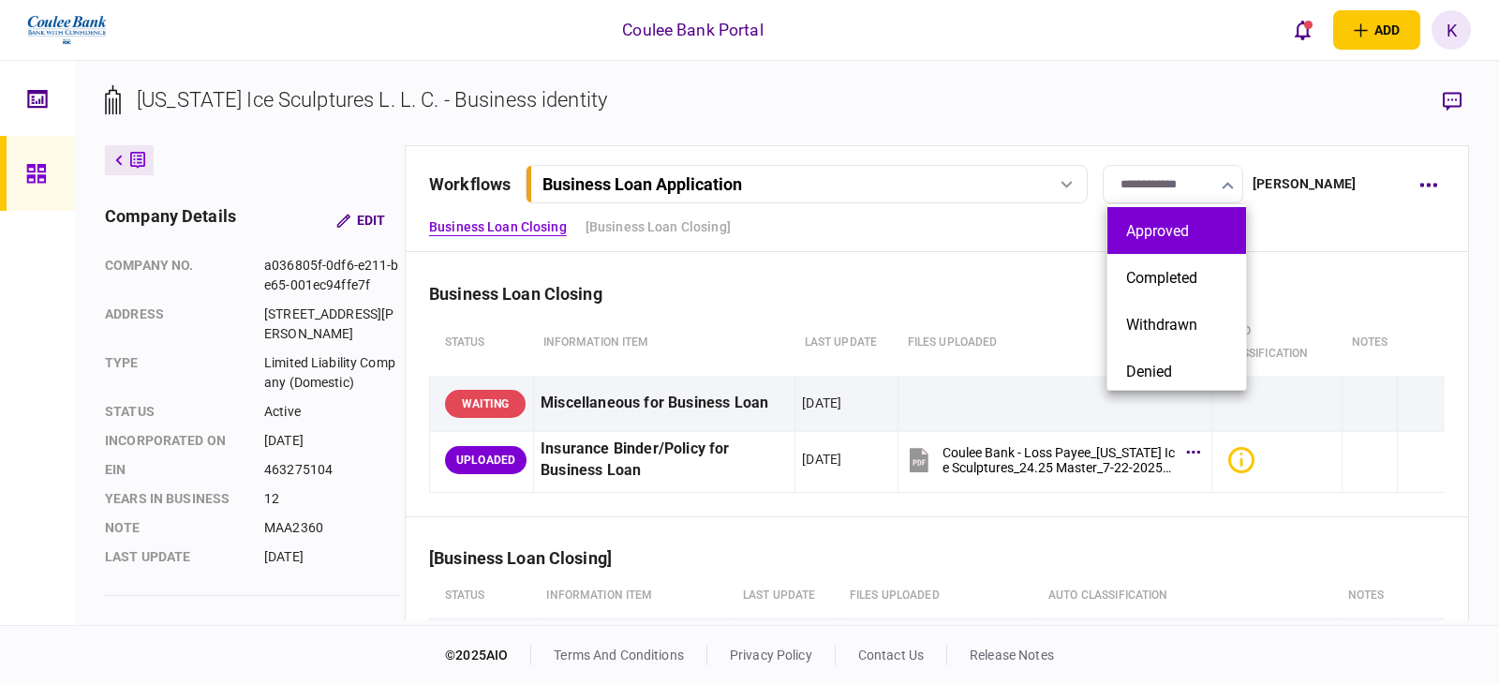
scroll to position [189, 0]
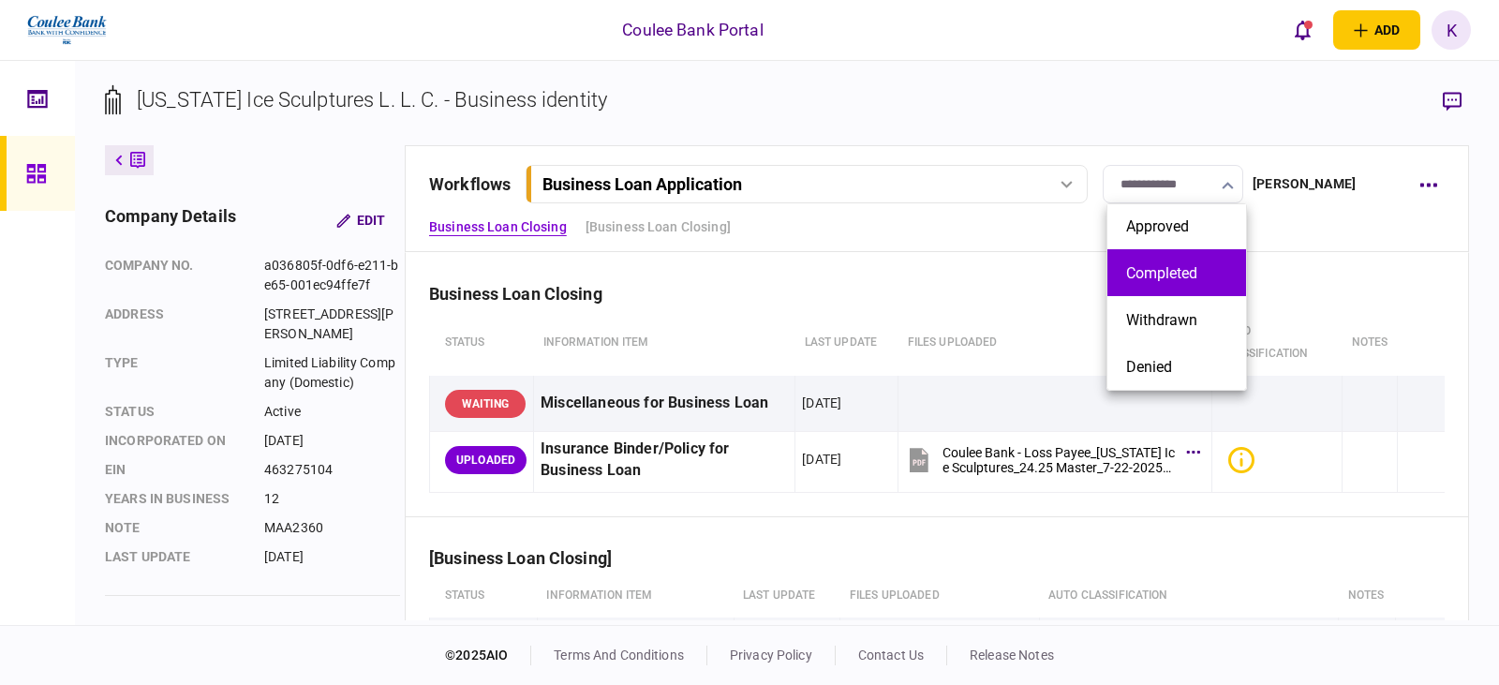
click at [1184, 272] on button "Completed" at bounding box center [1176, 273] width 101 height 18
type input "*********"
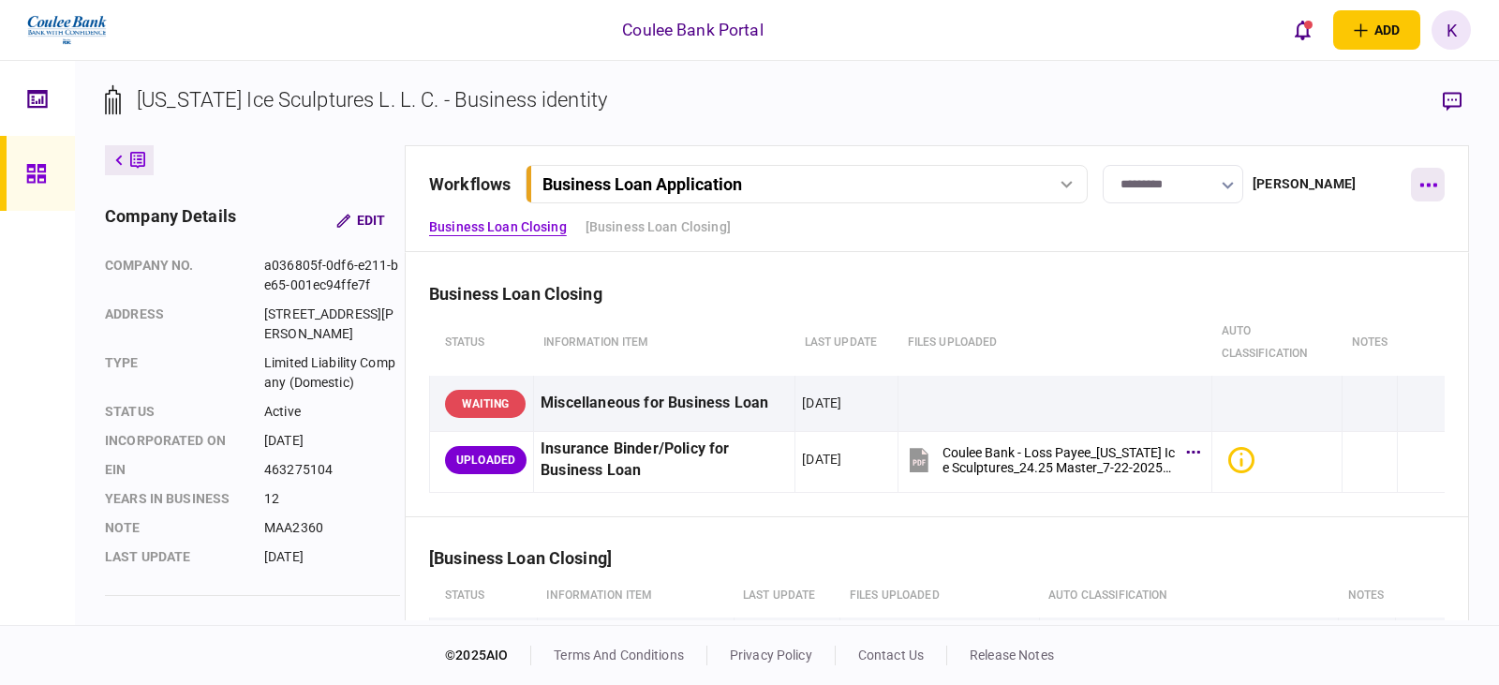
click at [1421, 178] on button "button" at bounding box center [1428, 185] width 34 height 34
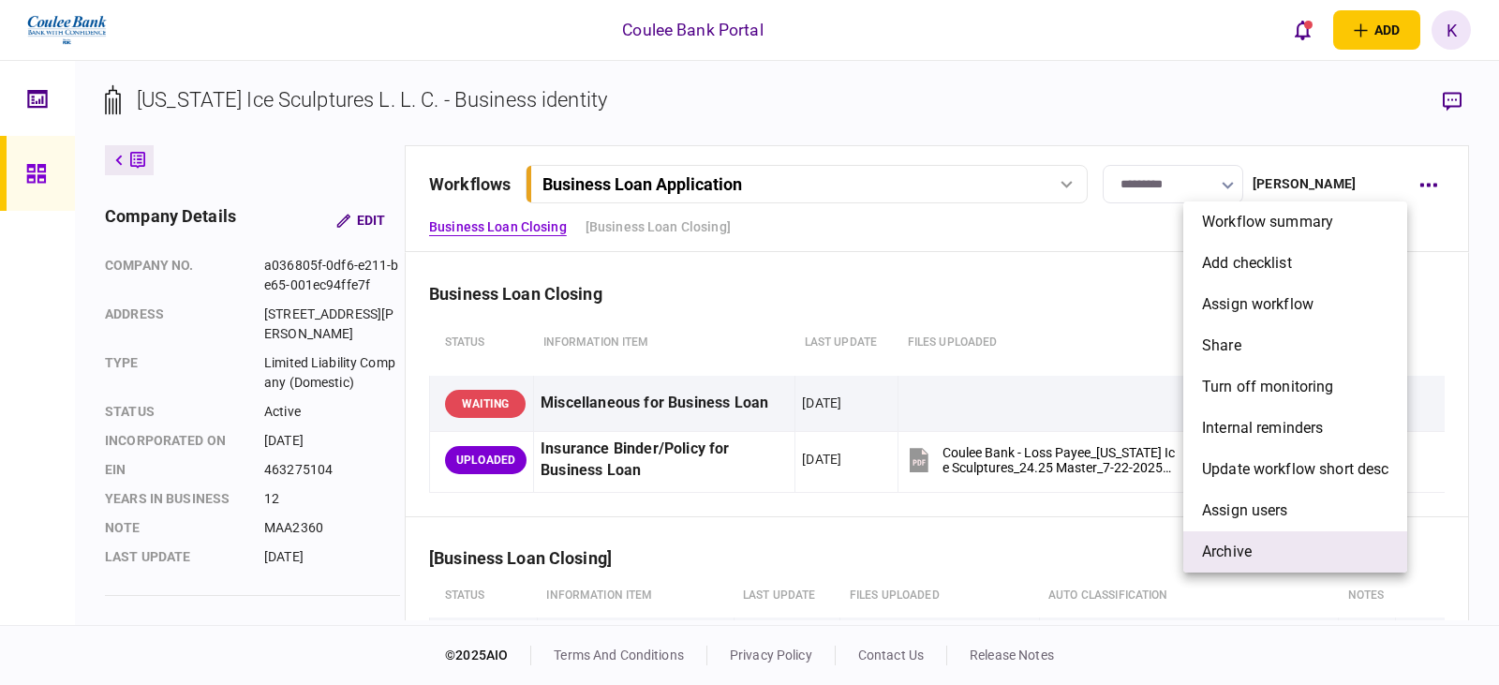
click at [1245, 548] on span "archive" at bounding box center [1227, 552] width 50 height 22
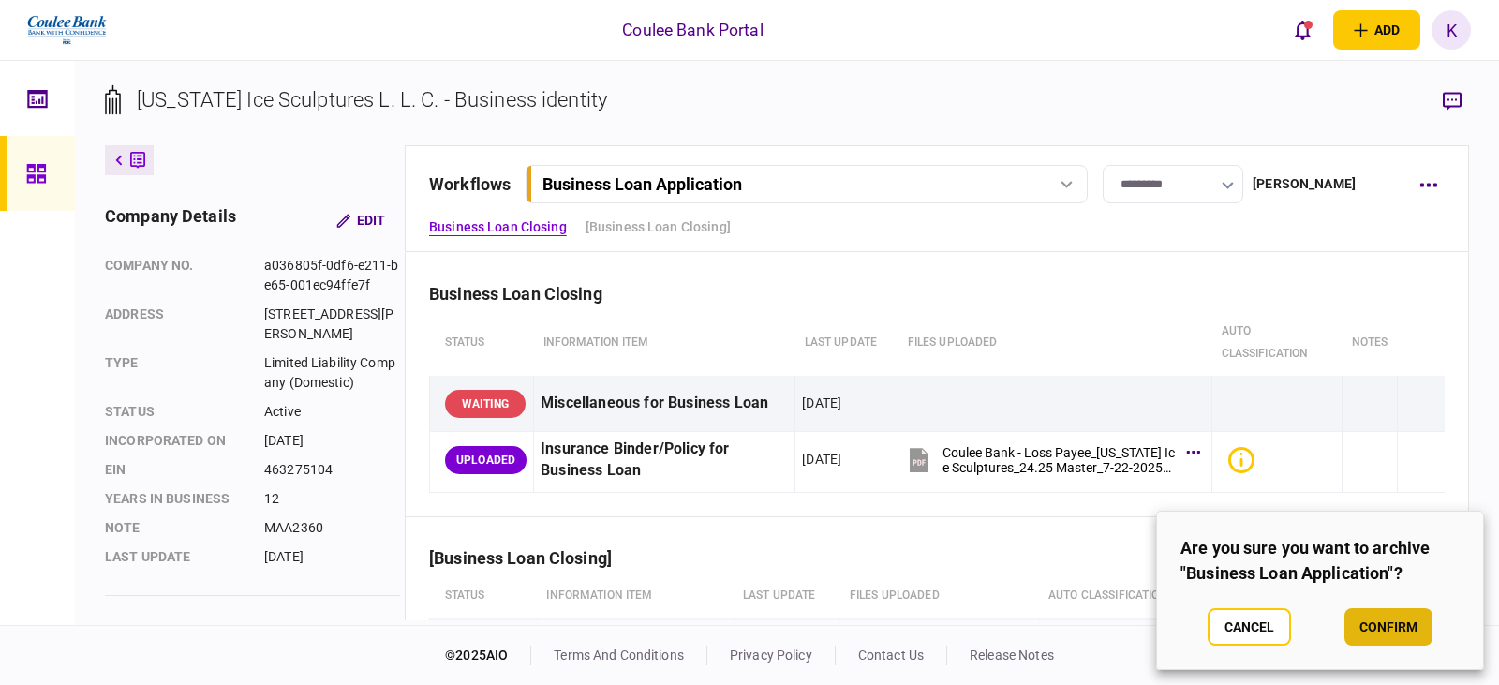
click at [1407, 613] on button "confirm" at bounding box center [1389, 626] width 88 height 37
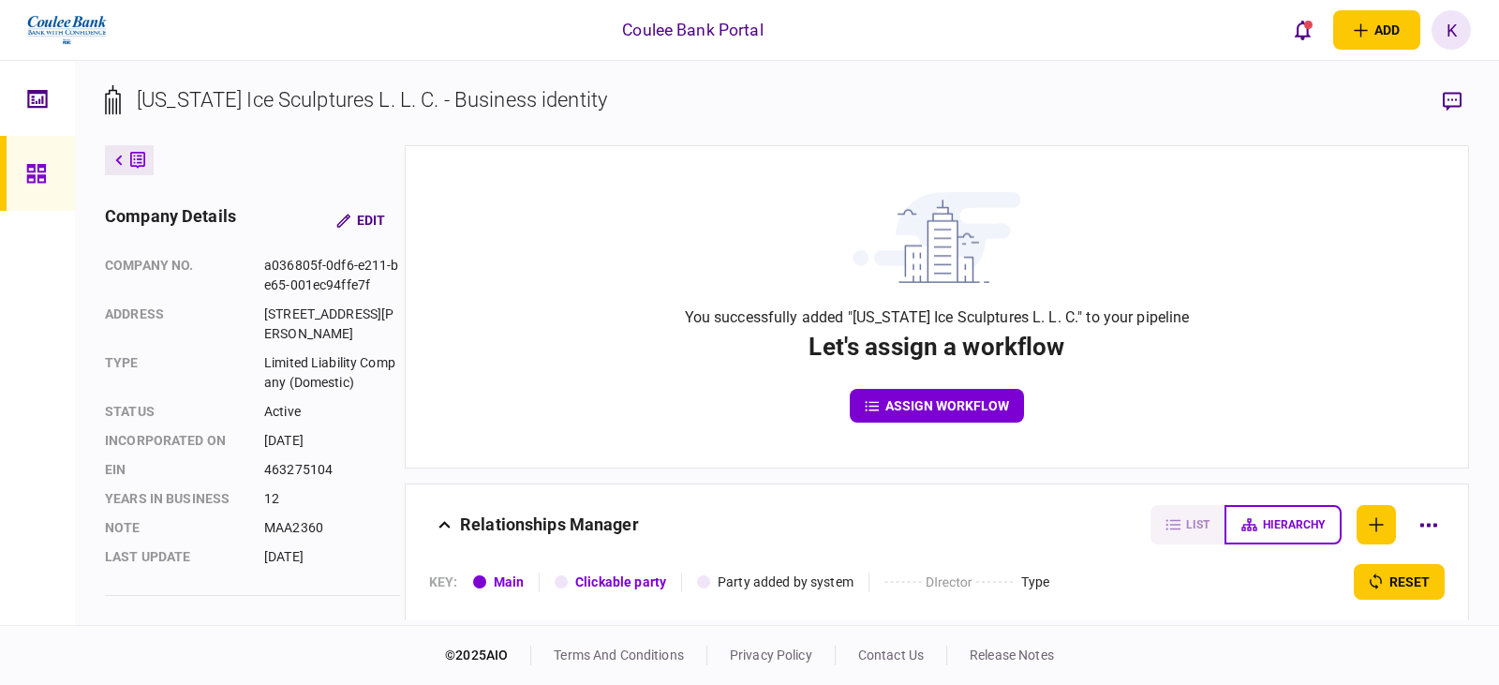
click at [139, 156] on icon at bounding box center [137, 161] width 15 height 20
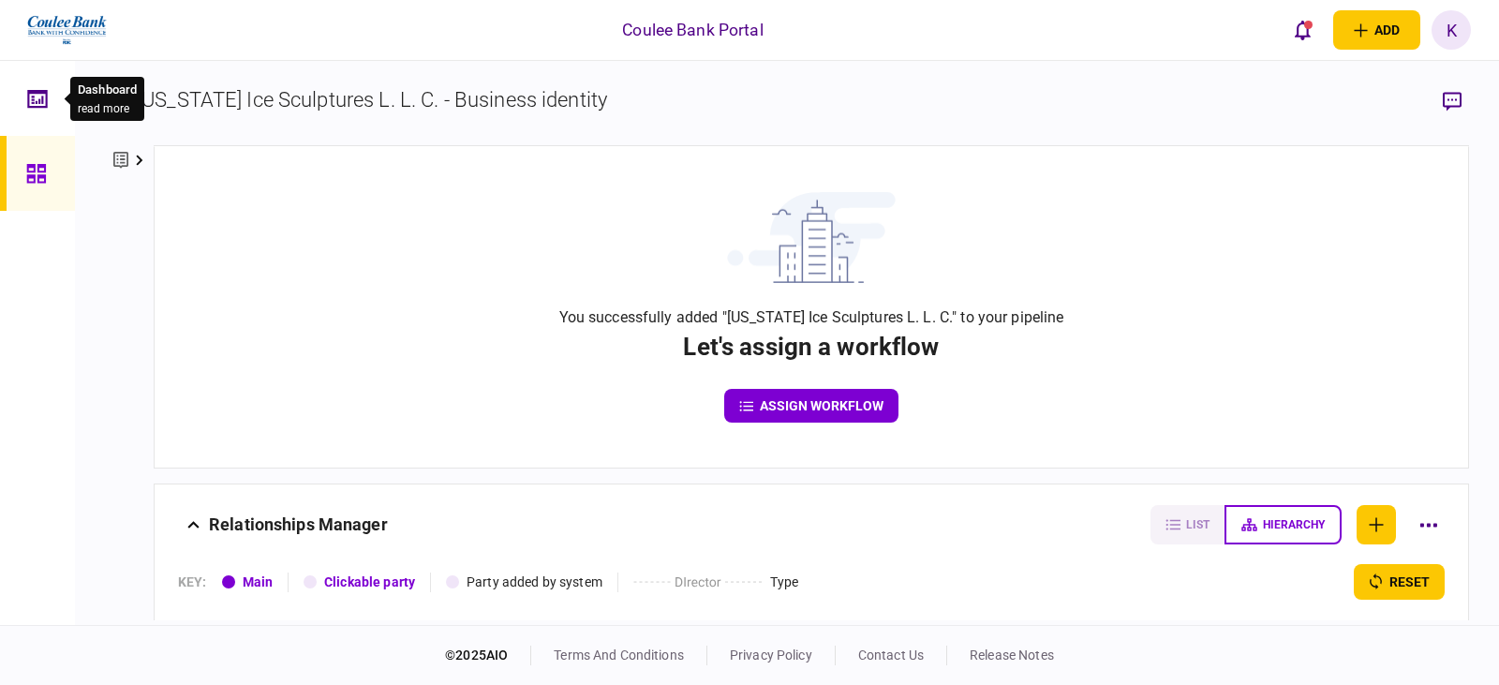
click at [28, 106] on icon at bounding box center [37, 98] width 20 height 18
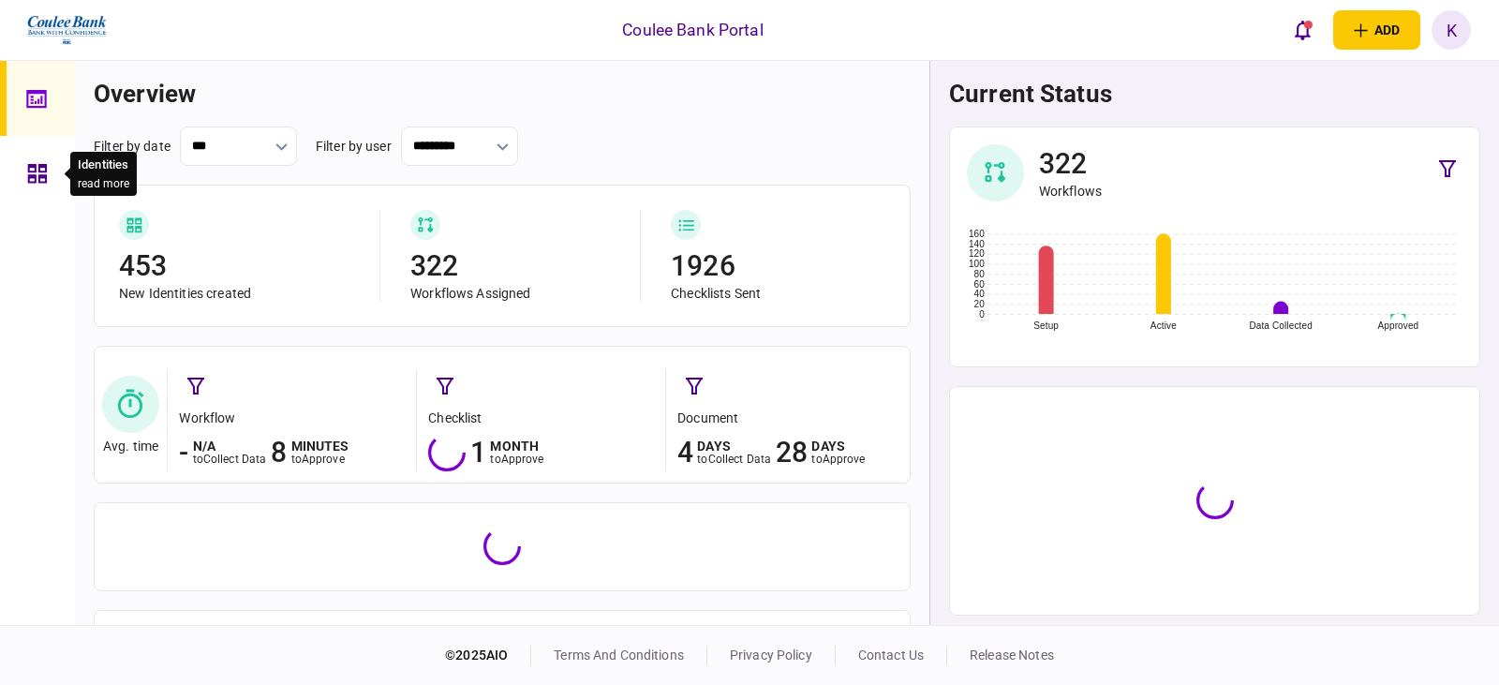
click at [40, 150] on div at bounding box center [42, 173] width 30 height 75
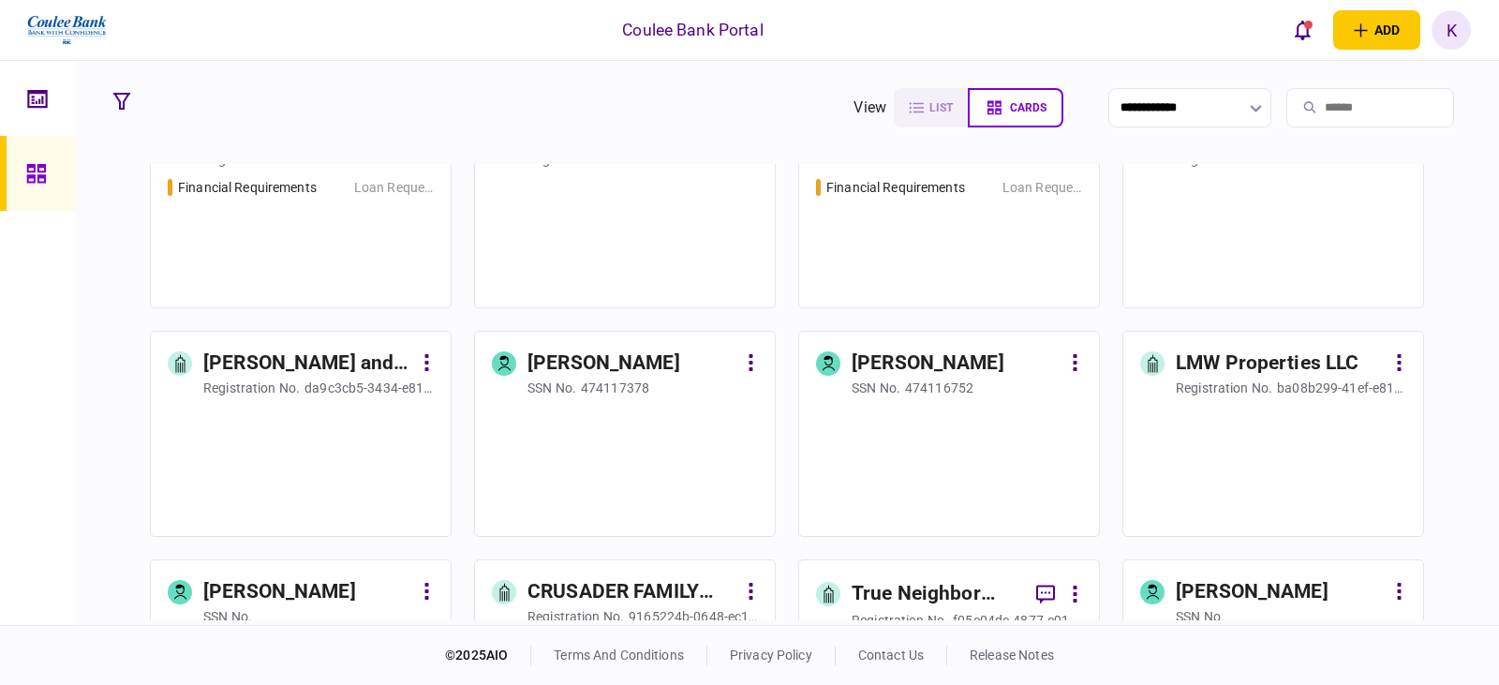
scroll to position [94, 0]
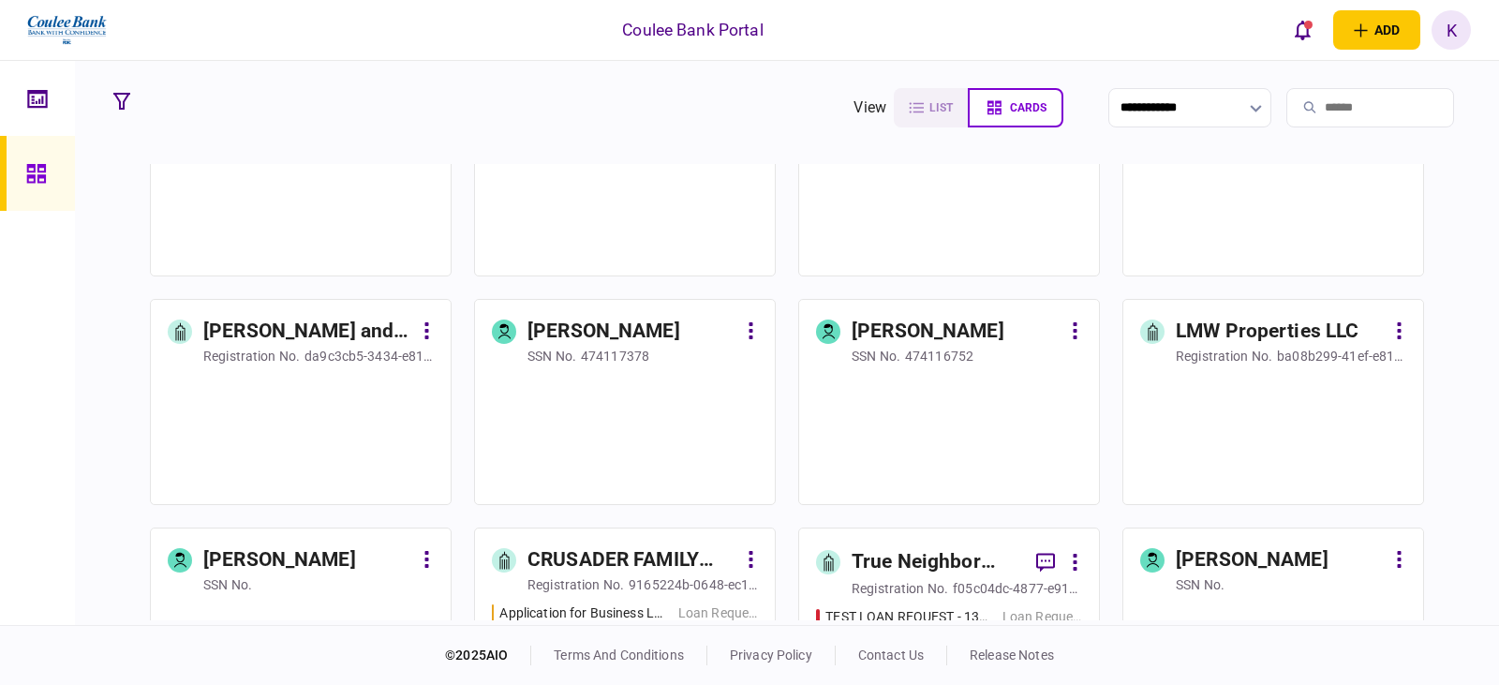
click at [1328, 442] on div at bounding box center [1273, 431] width 266 height 113
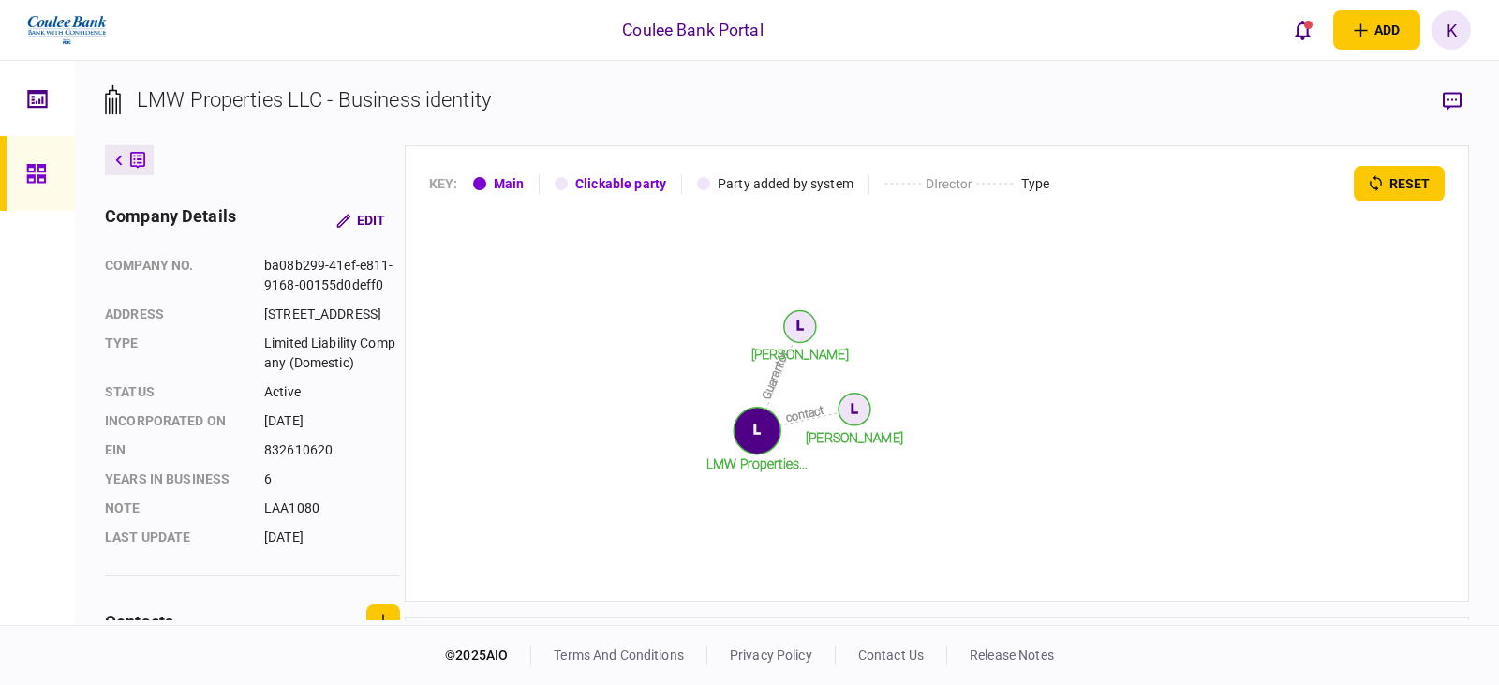
scroll to position [476, 0]
